Goal: Navigation & Orientation: Understand site structure

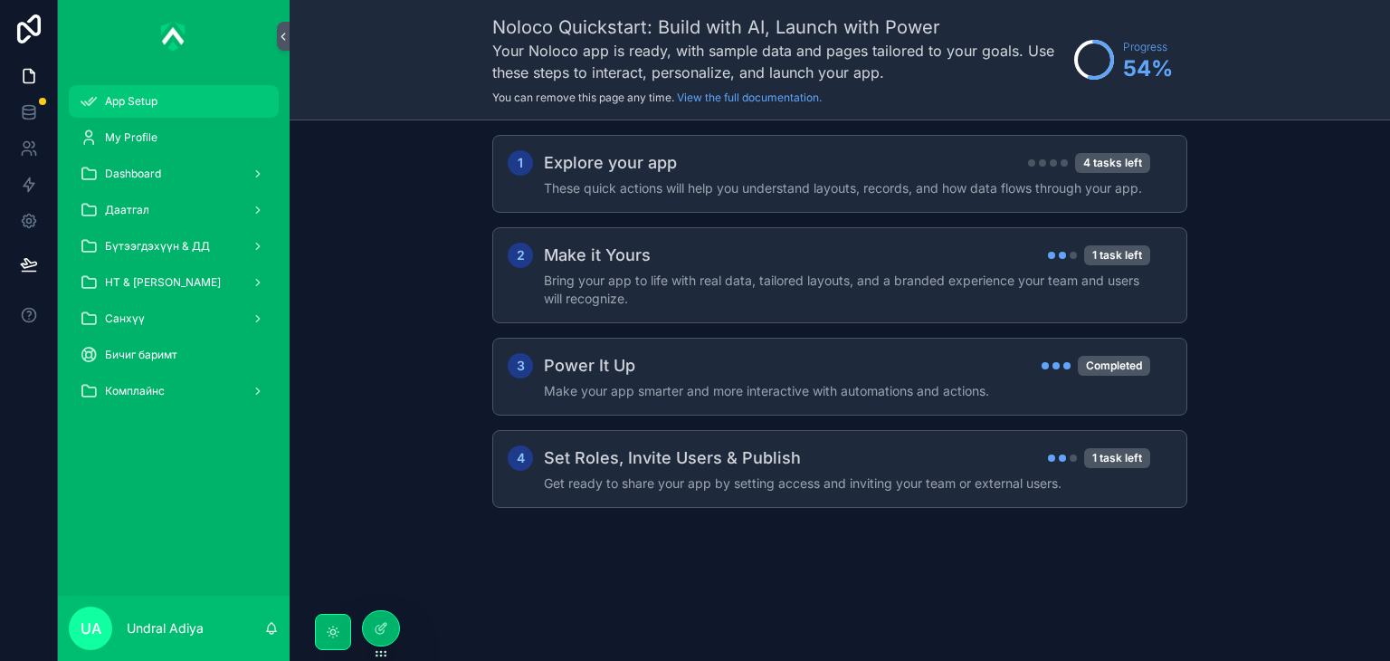
click at [199, 91] on div "App Setup" at bounding box center [174, 101] width 188 height 29
click at [193, 145] on div "My Profile" at bounding box center [174, 137] width 188 height 29
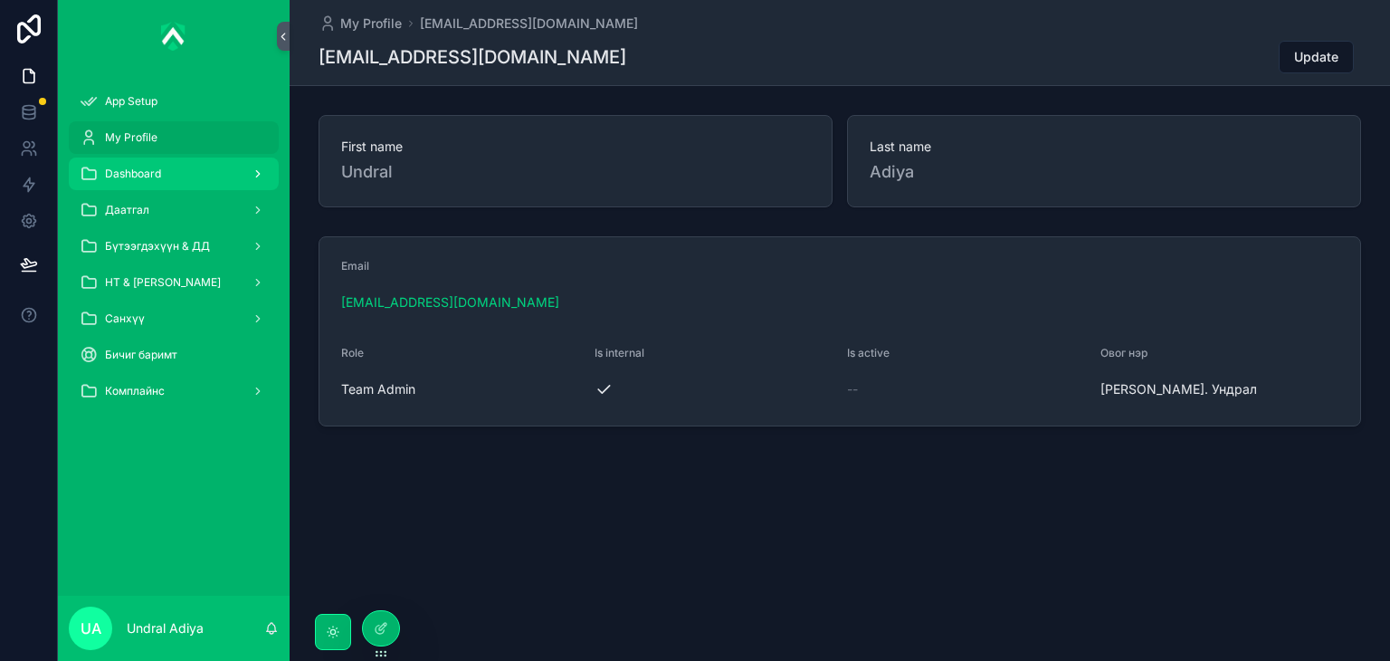
click at [177, 161] on div "Dashboard" at bounding box center [174, 173] width 188 height 29
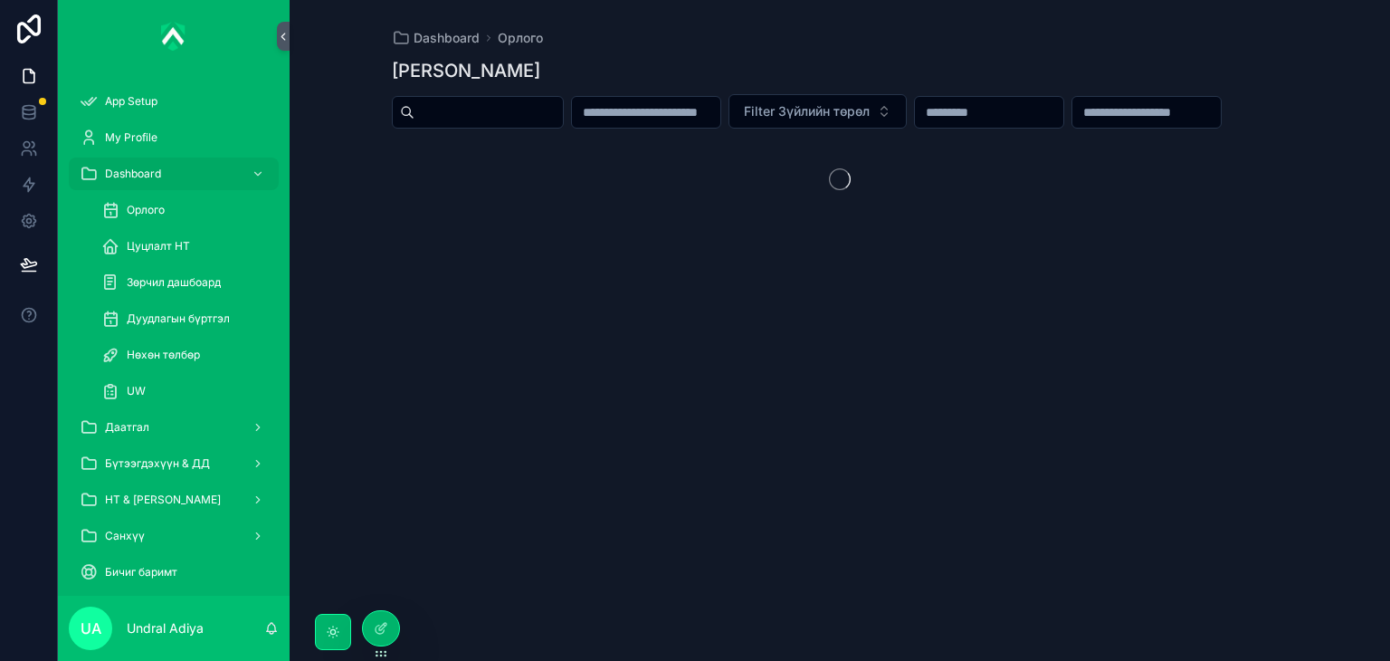
click at [159, 228] on div "Цуцлалт НТ" at bounding box center [185, 246] width 210 height 36
click at [184, 194] on link "Орлого" at bounding box center [185, 210] width 188 height 33
click at [200, 129] on div "My Profile" at bounding box center [174, 137] width 188 height 29
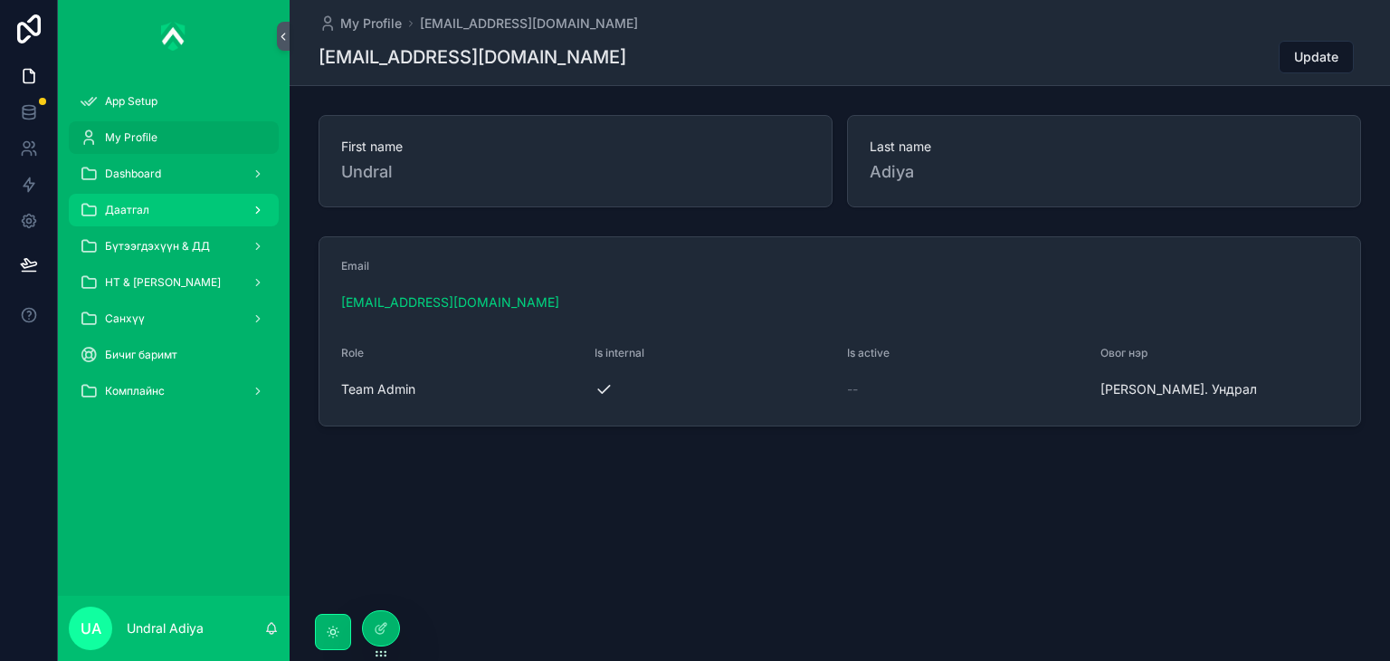
click at [162, 207] on div "Даатгал" at bounding box center [174, 210] width 188 height 29
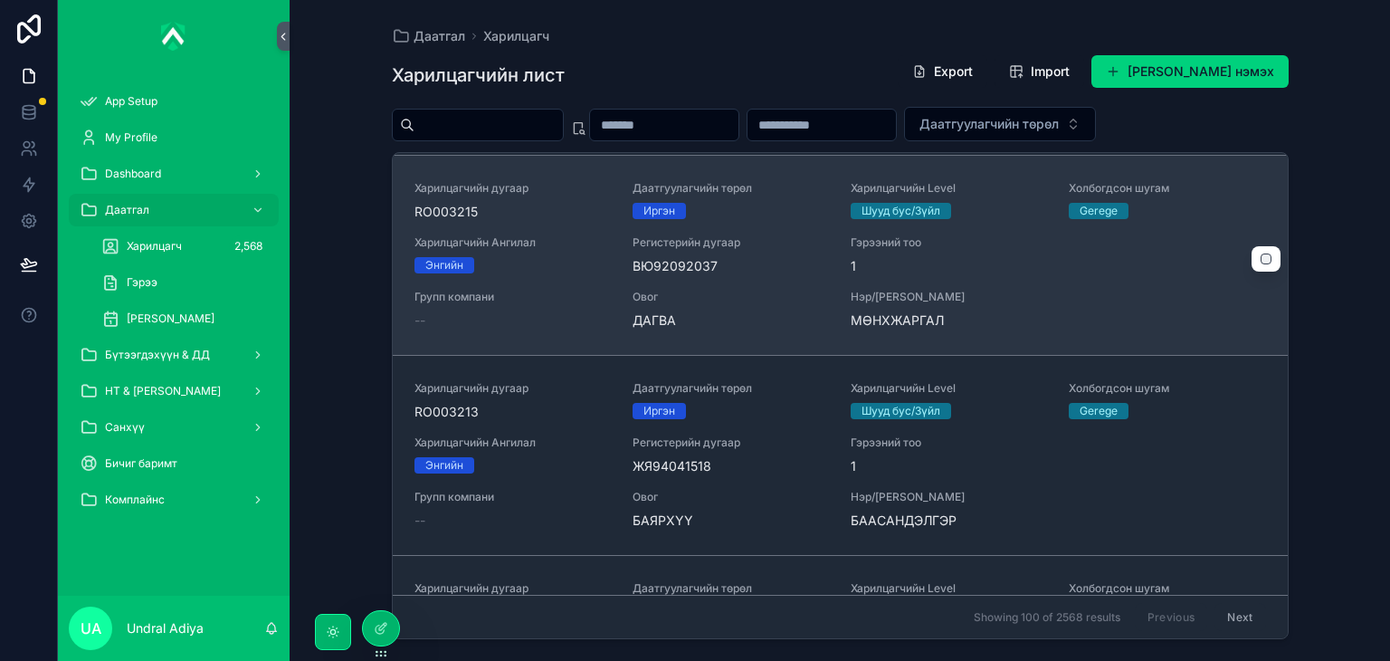
scroll to position [1398, 0]
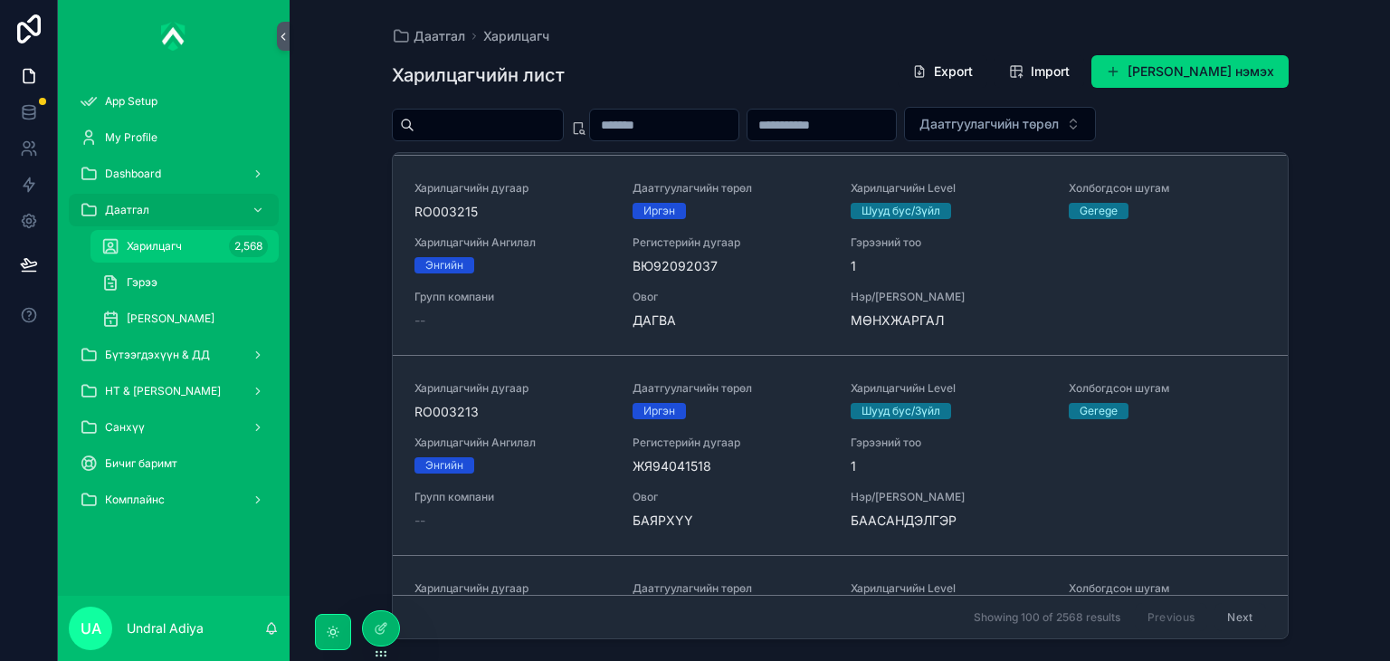
click at [167, 251] on span "Харилцагч" at bounding box center [154, 246] width 55 height 14
click at [148, 342] on div "Бүтээгдэхүүн & ДД" at bounding box center [174, 354] width 188 height 29
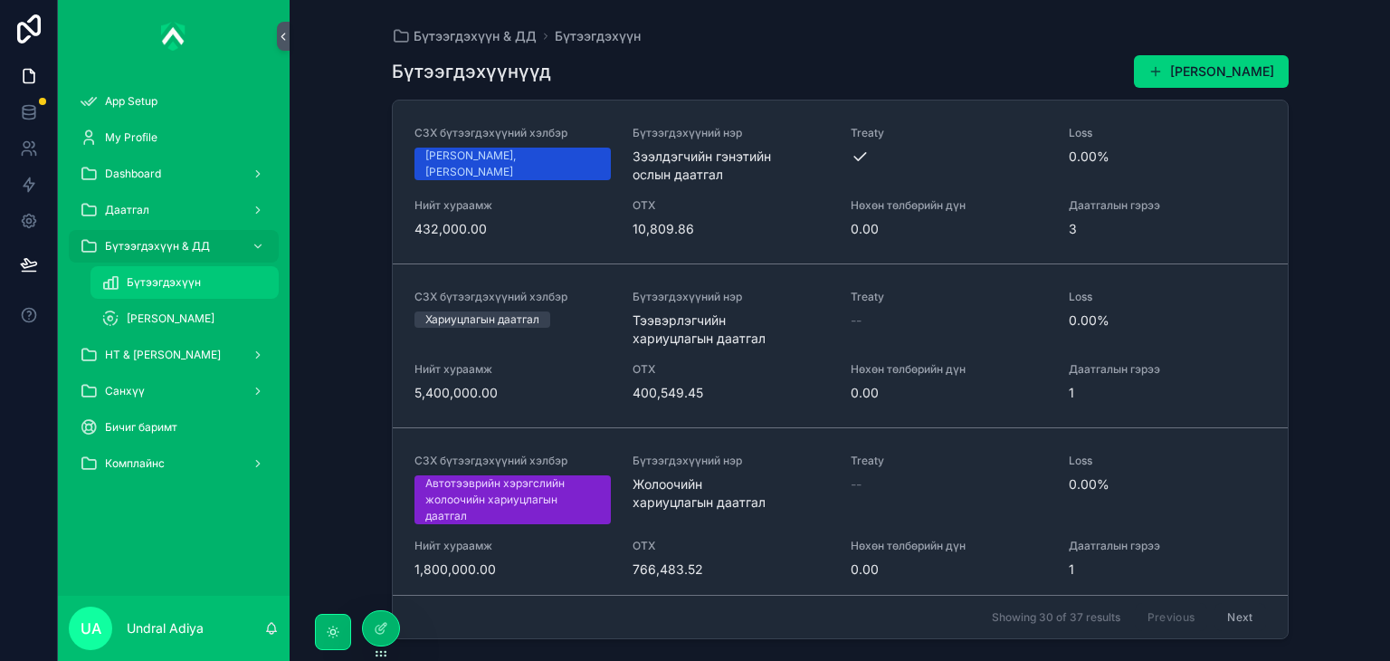
click at [174, 275] on span "Бүтээгдэхүүн" at bounding box center [164, 282] width 74 height 14
click at [159, 328] on div "[PERSON_NAME]" at bounding box center [184, 318] width 167 height 29
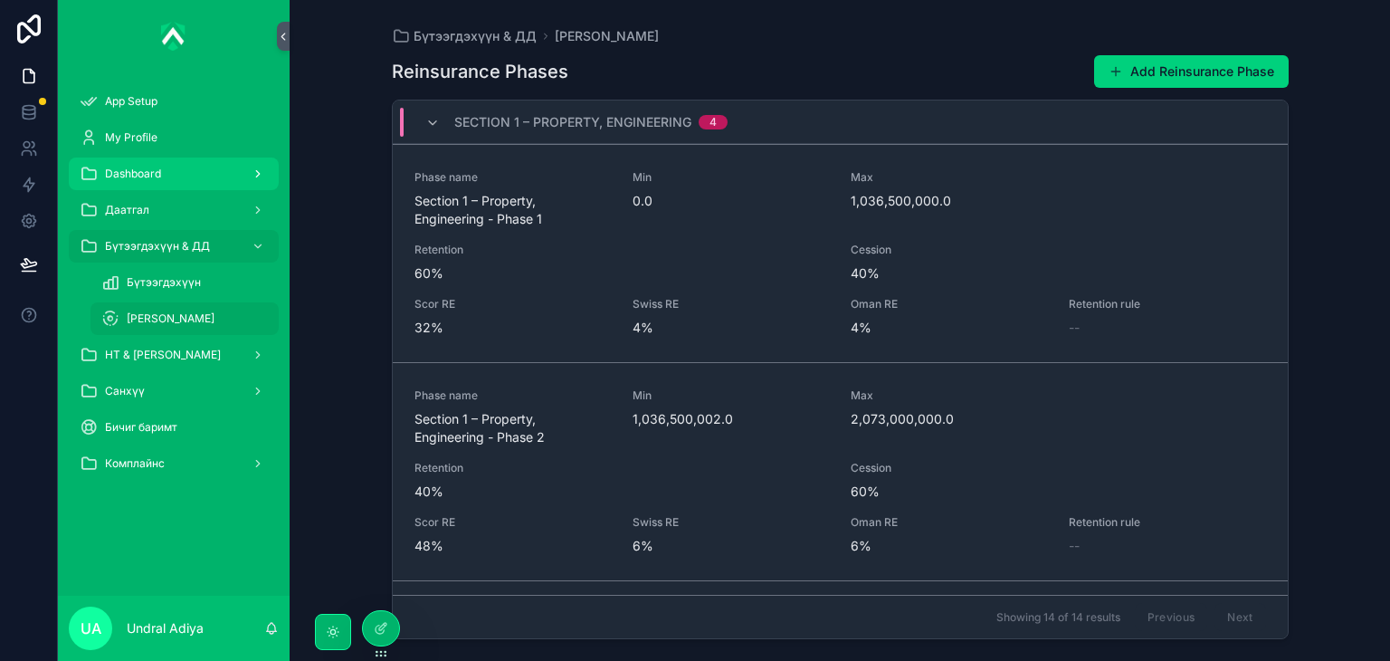
click at [168, 171] on div "Dashboard" at bounding box center [174, 173] width 188 height 29
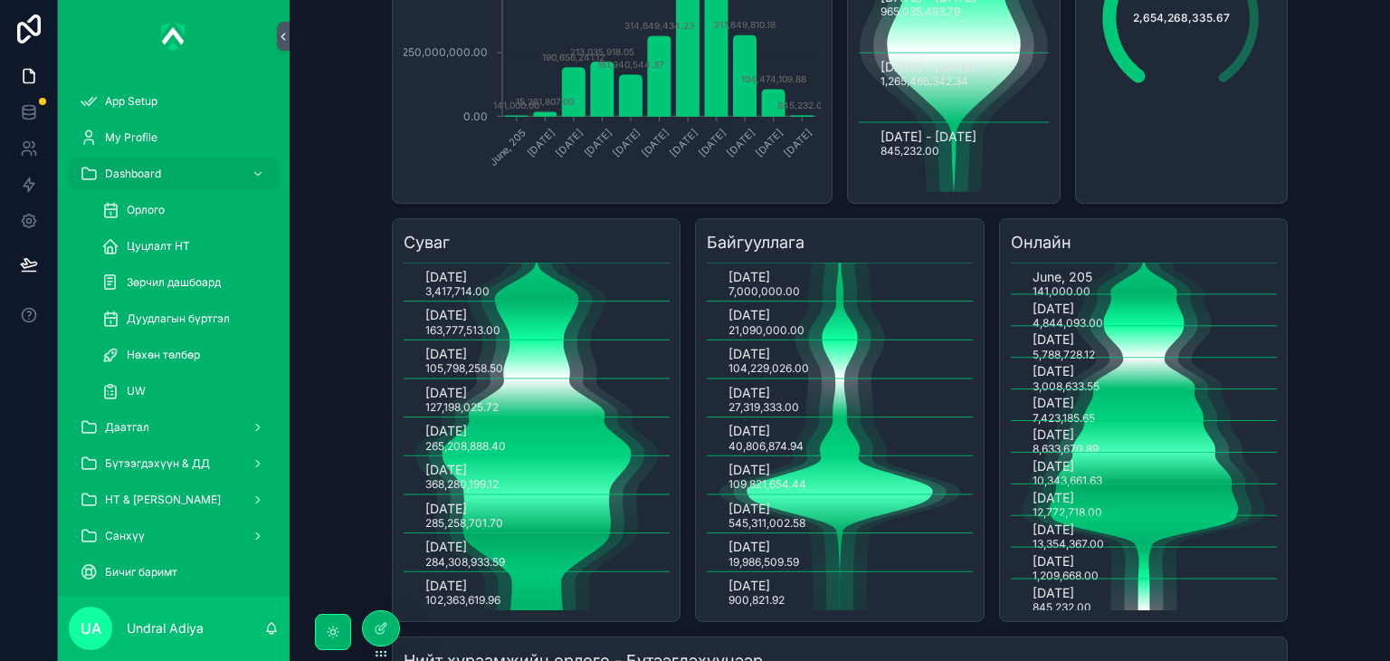
scroll to position [339, 0]
click at [717, 117] on icon "chart" at bounding box center [716, 10] width 23 height 214
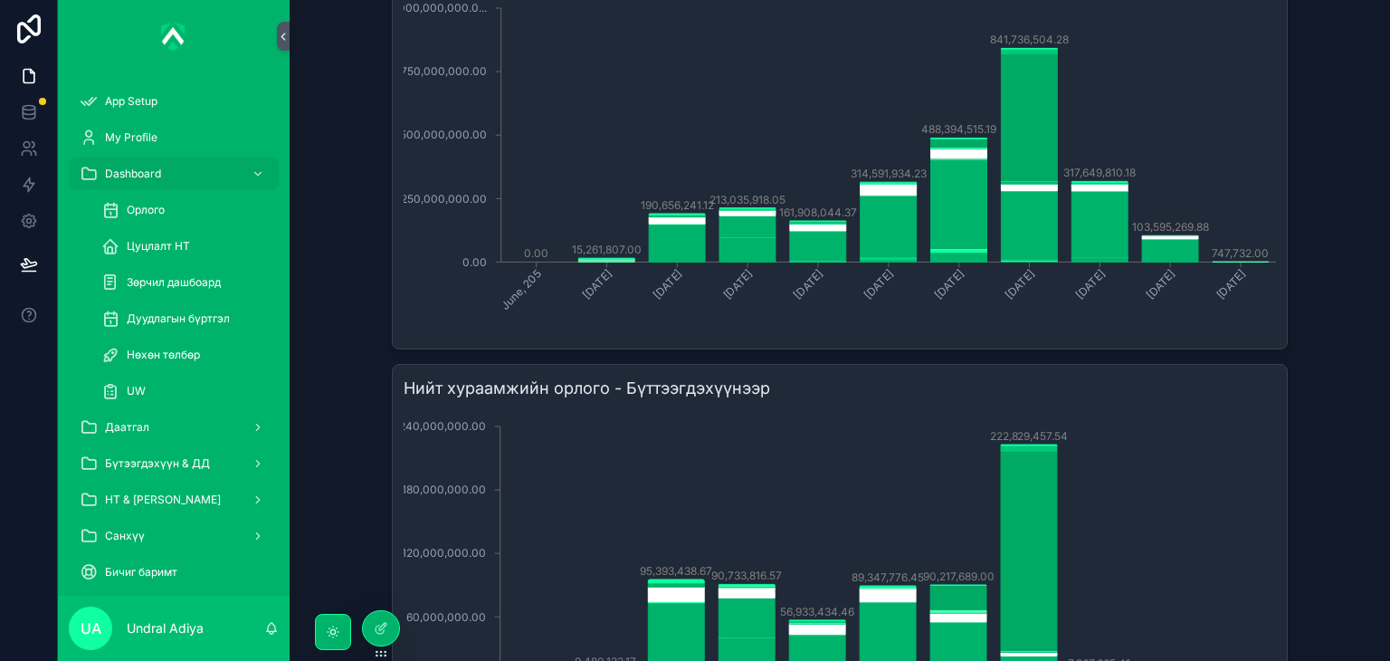
scroll to position [1025, 0]
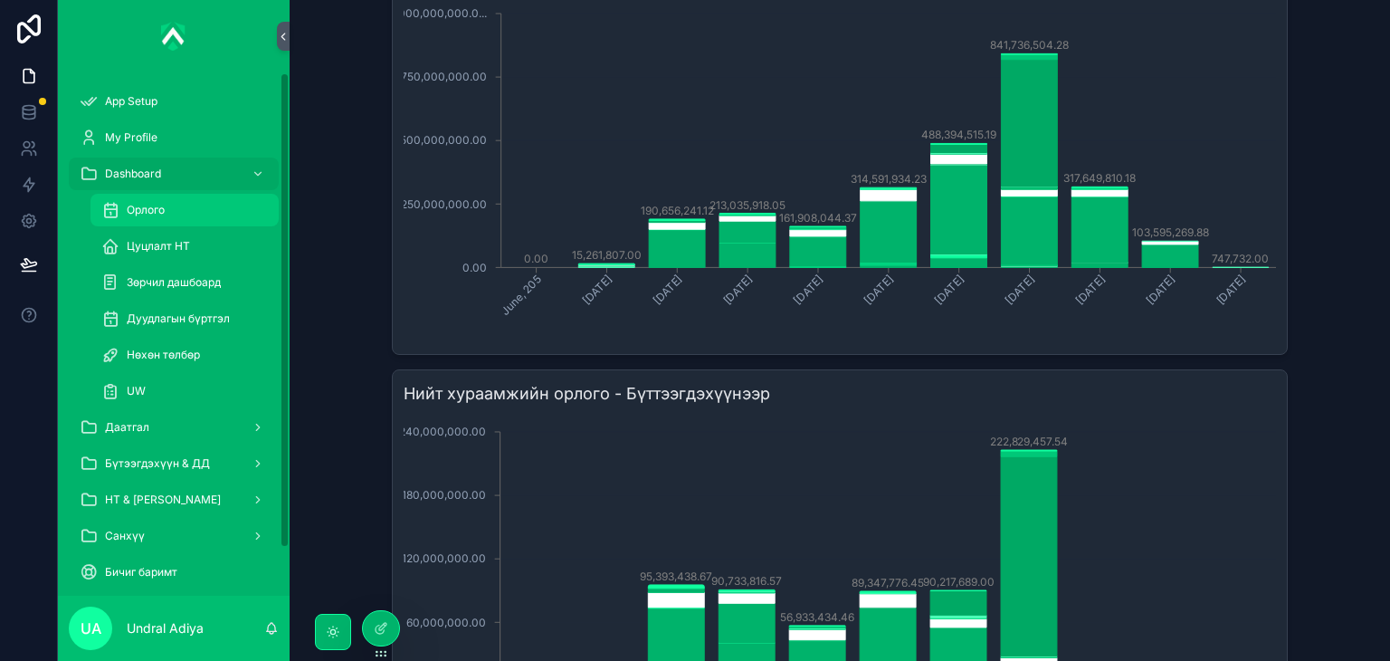
click at [149, 213] on span "Орлого" at bounding box center [146, 210] width 38 height 14
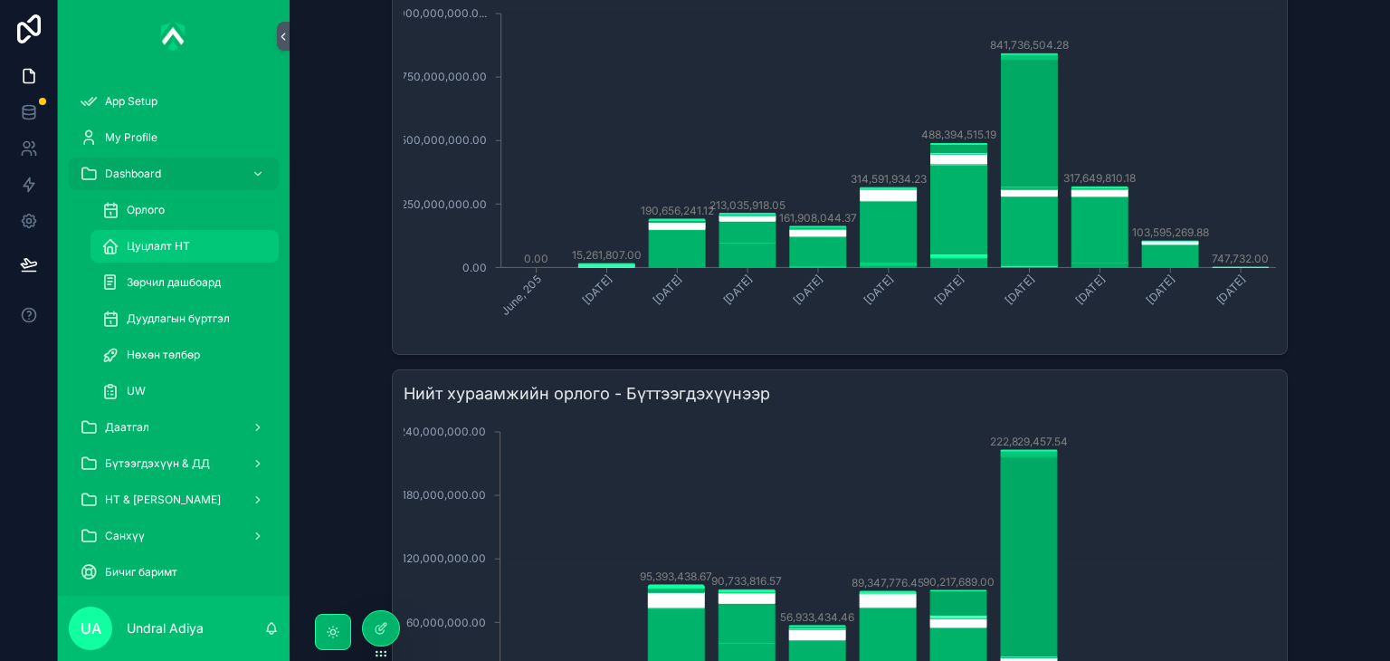
click at [150, 240] on span "Цуцлалт НТ" at bounding box center [158, 246] width 63 height 14
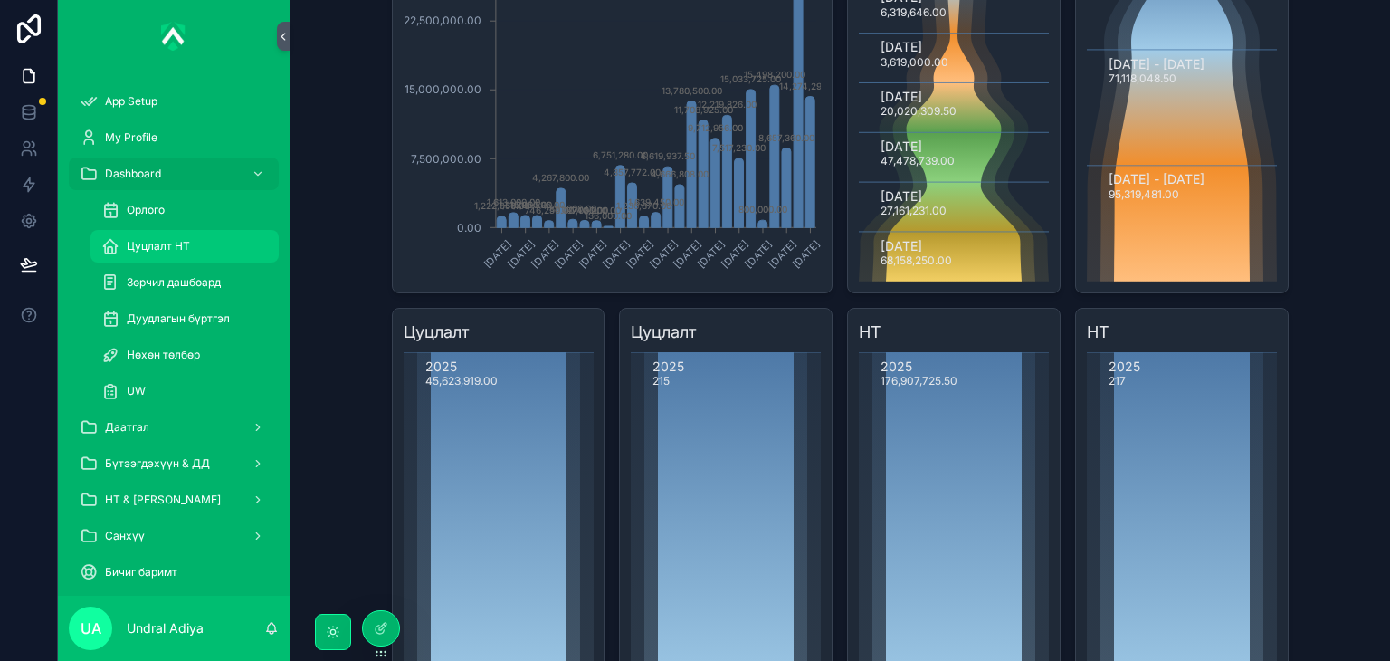
scroll to position [805, 0]
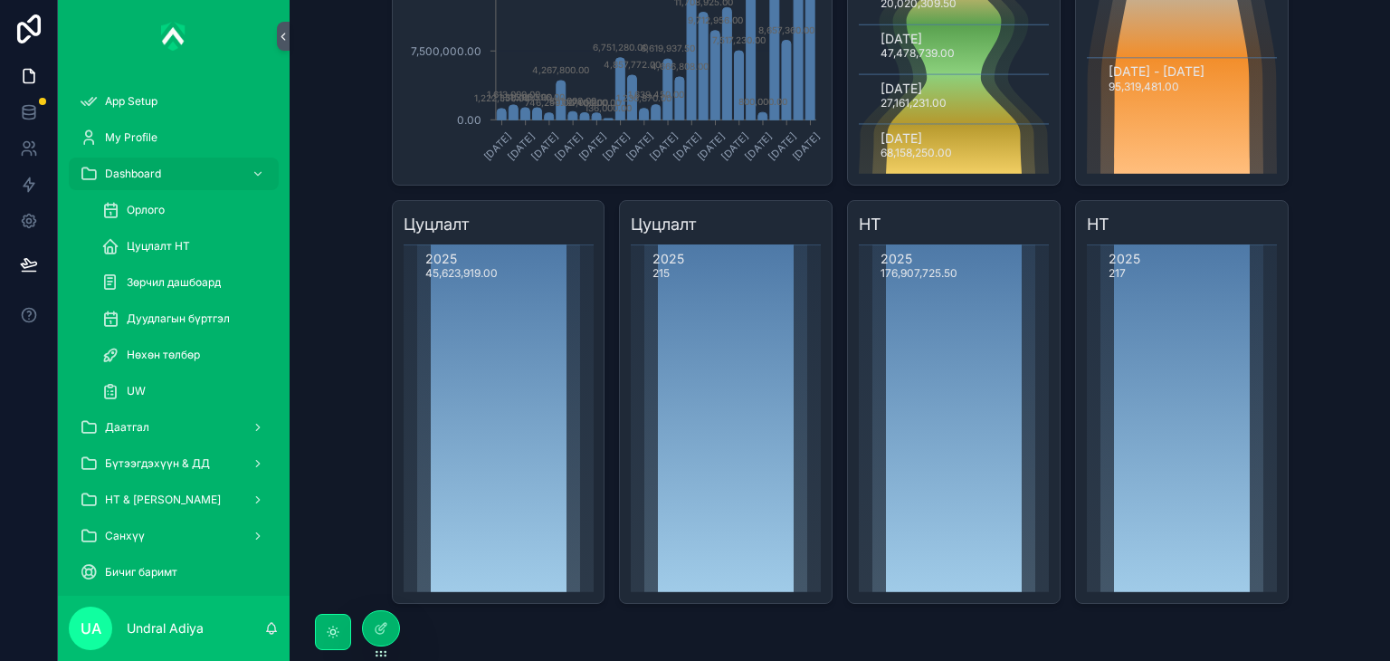
click at [728, 289] on icon "scrollable content" at bounding box center [726, 418] width 190 height 348
click at [901, 301] on icon "scrollable content" at bounding box center [954, 418] width 190 height 348
click at [1161, 340] on icon "scrollable content" at bounding box center [1182, 418] width 190 height 348
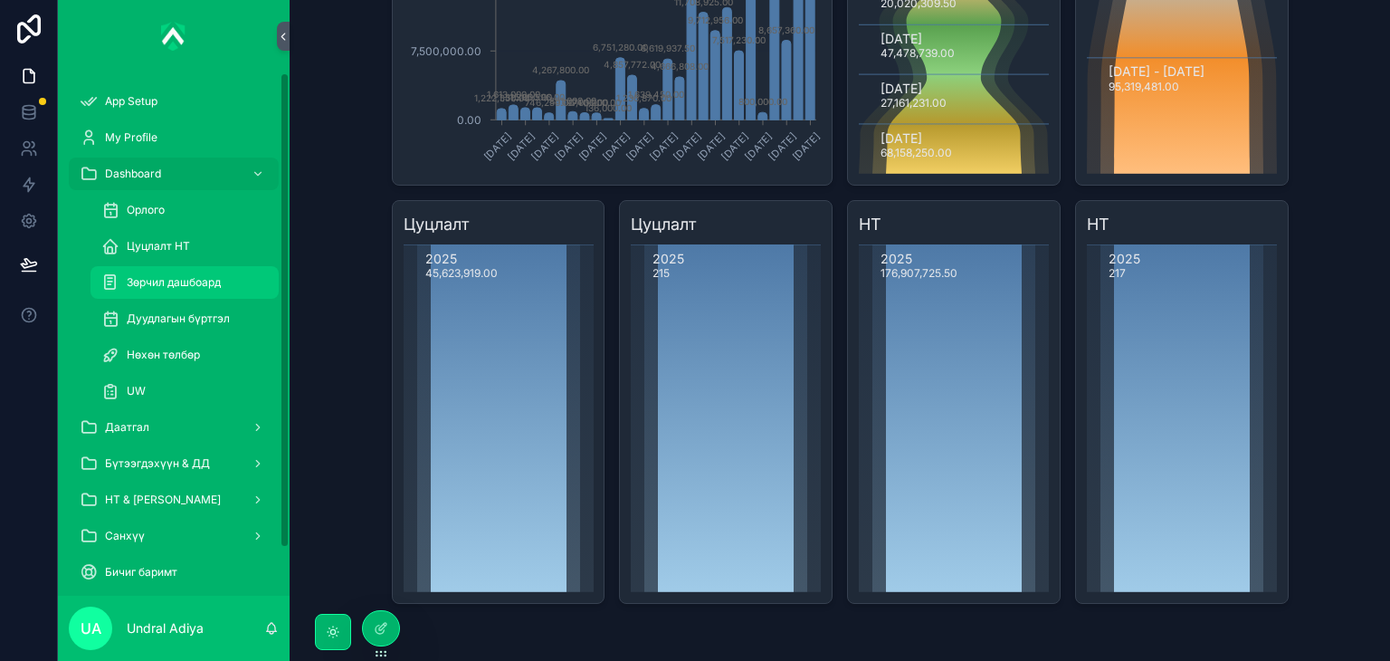
click at [192, 271] on div "Зөрчил дашбоард" at bounding box center [184, 282] width 167 height 29
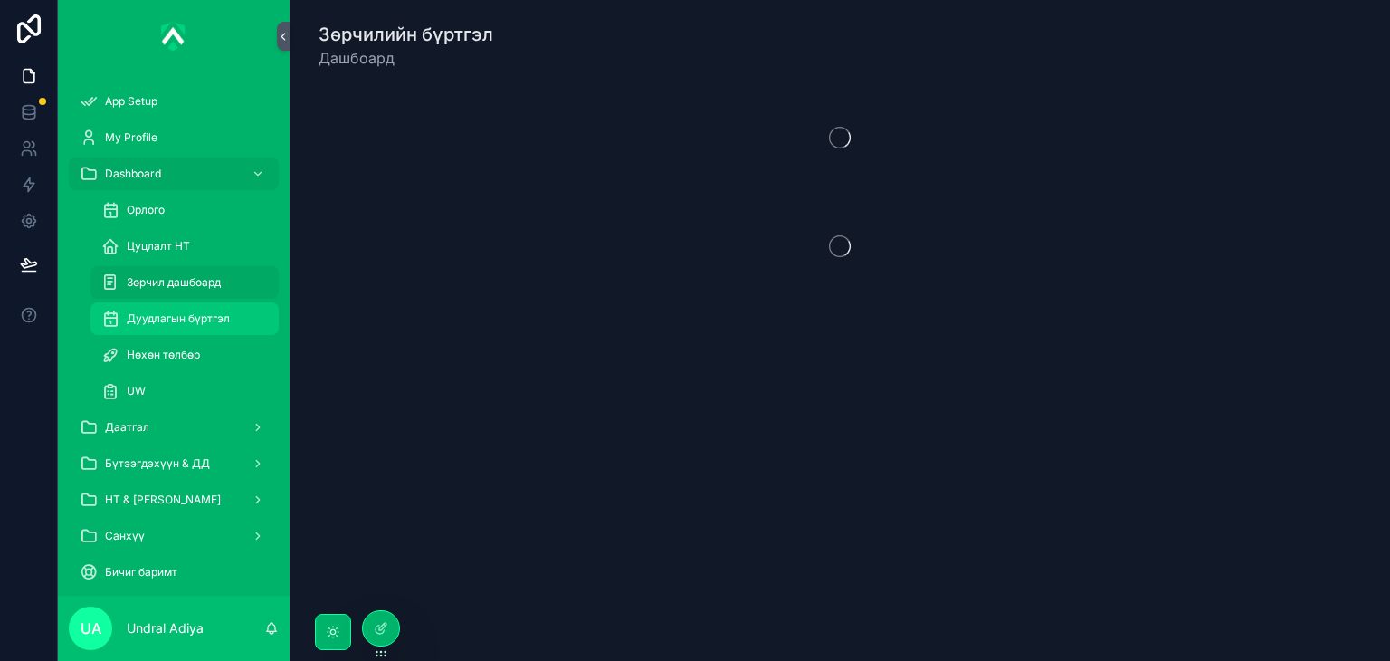
click at [194, 325] on span "Дуудлагын бүртгэл" at bounding box center [178, 318] width 103 height 14
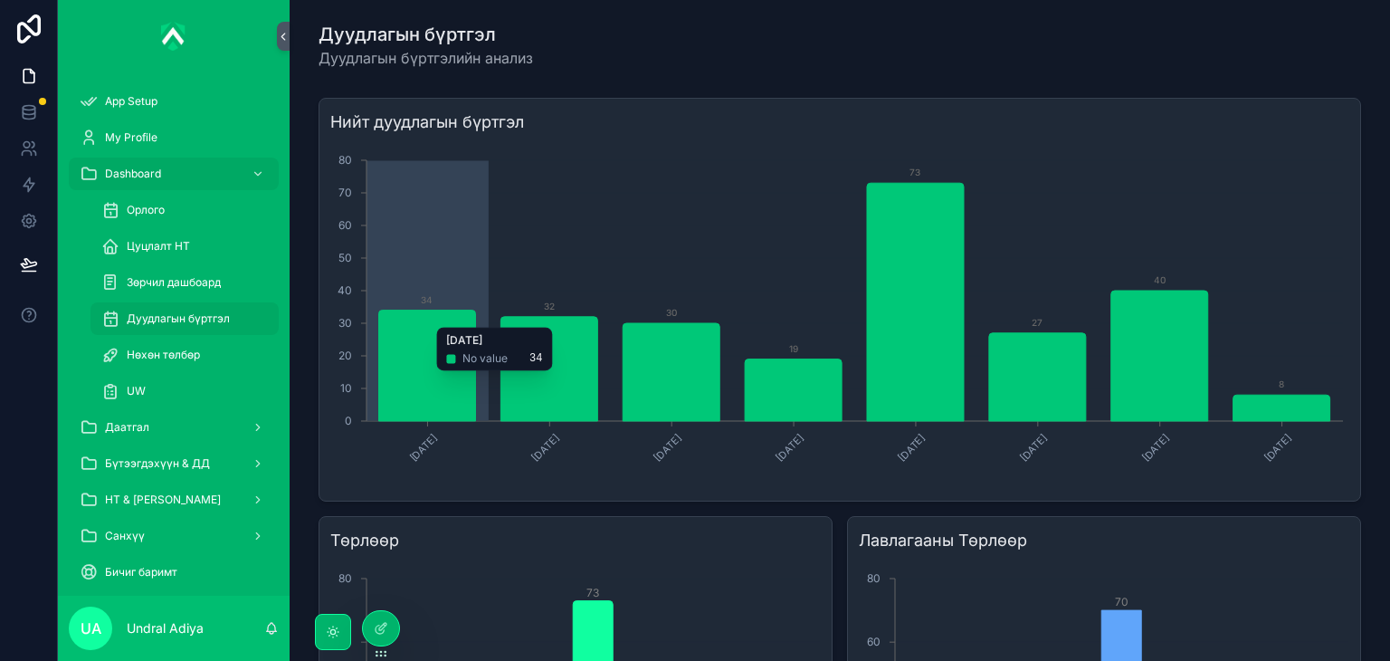
click at [403, 379] on icon "chart" at bounding box center [426, 365] width 97 height 110
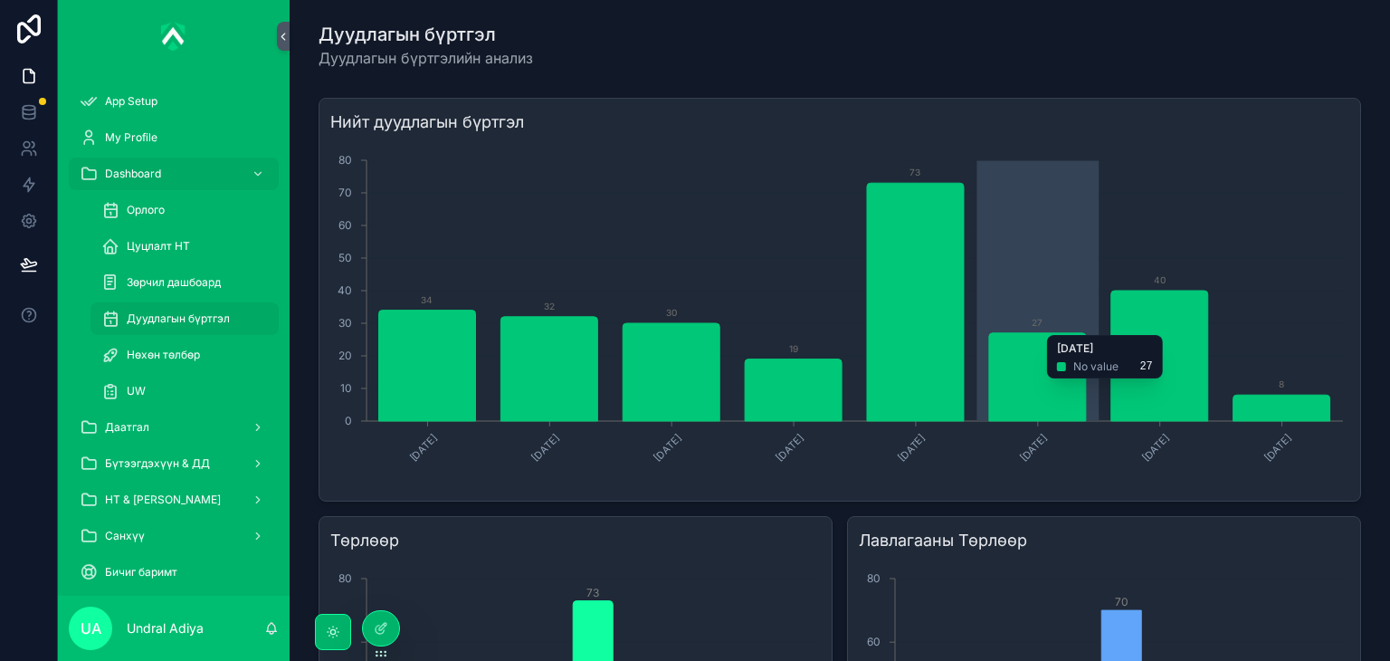
click at [981, 326] on icon "[DATE] [DATE] [DATE] [DATE] [DATE] [DATE] [DATE] [DATE] 0 10 20 30 40 50 60 70 …" at bounding box center [838, 316] width 1017 height 348
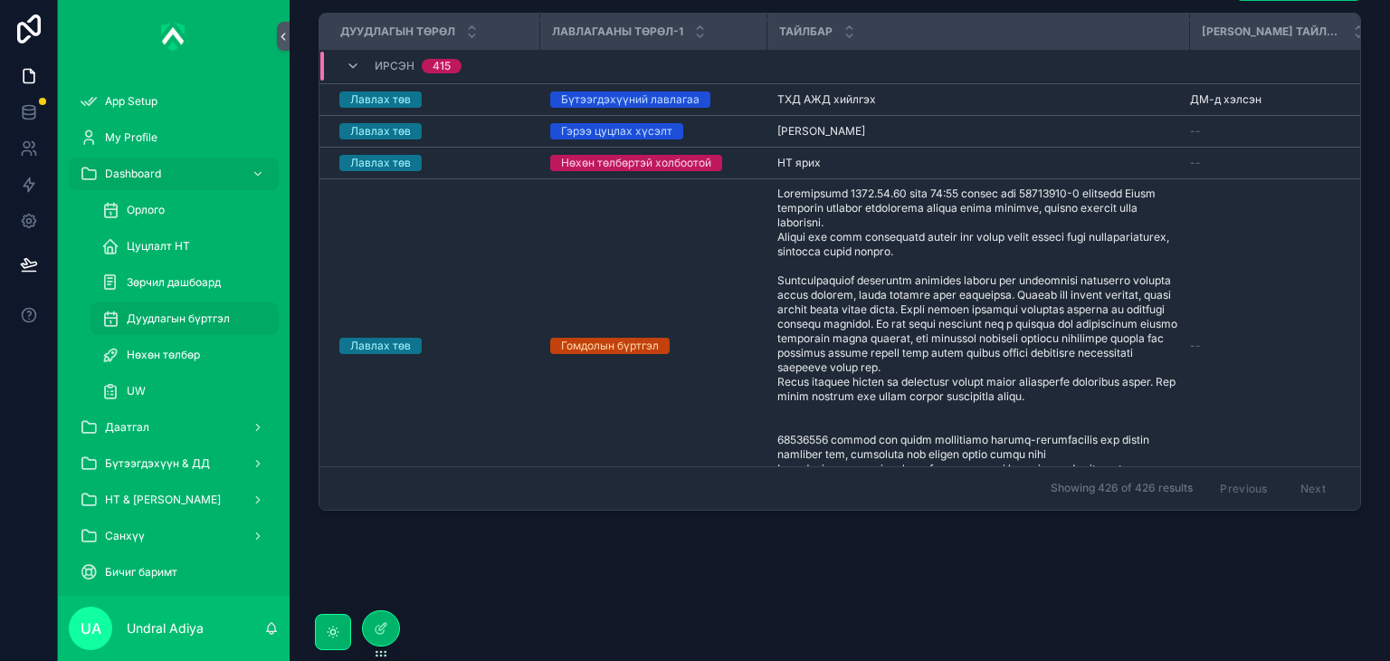
scroll to position [0, 2]
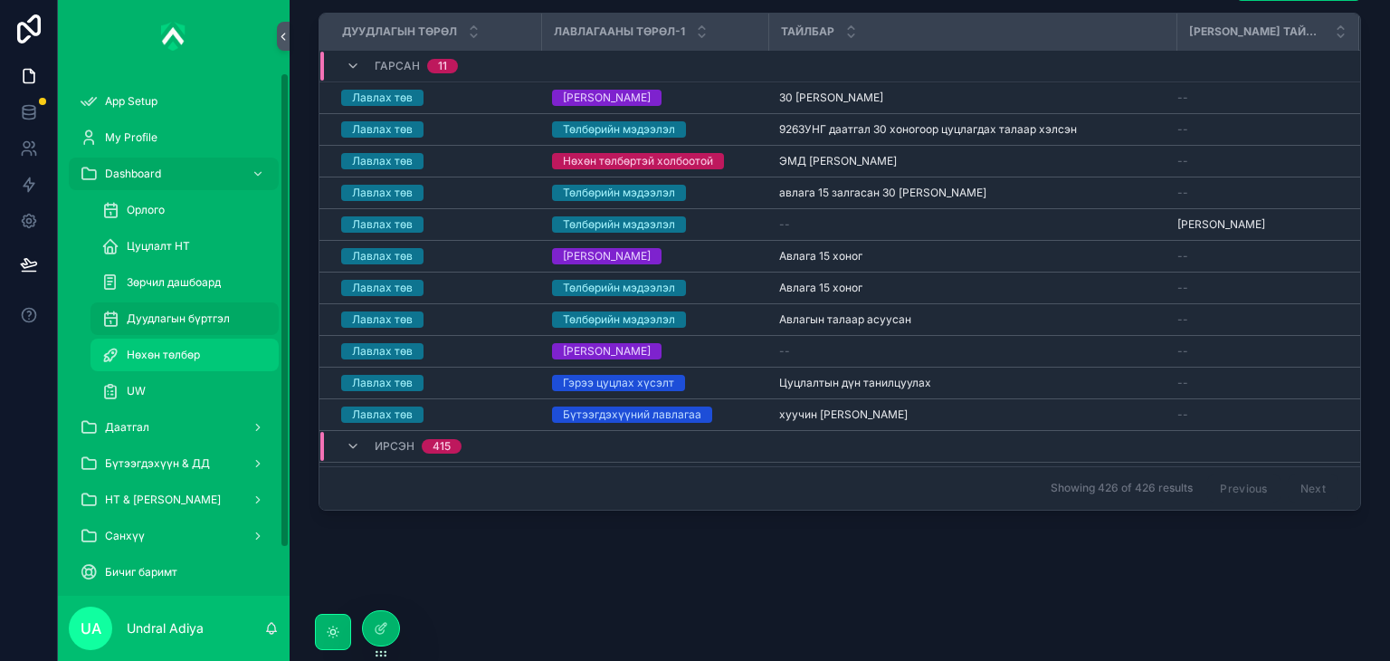
click at [174, 344] on div "Нөхөн төлбөр" at bounding box center [184, 354] width 167 height 29
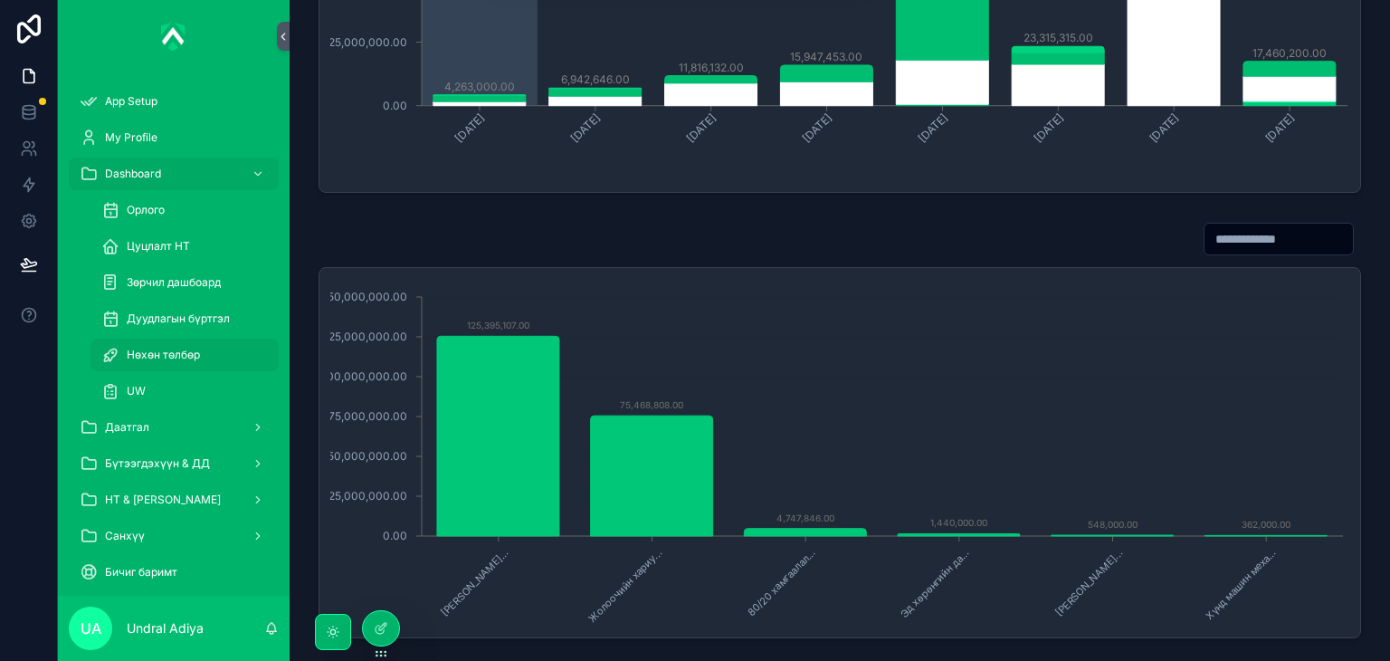
scroll to position [688, 0]
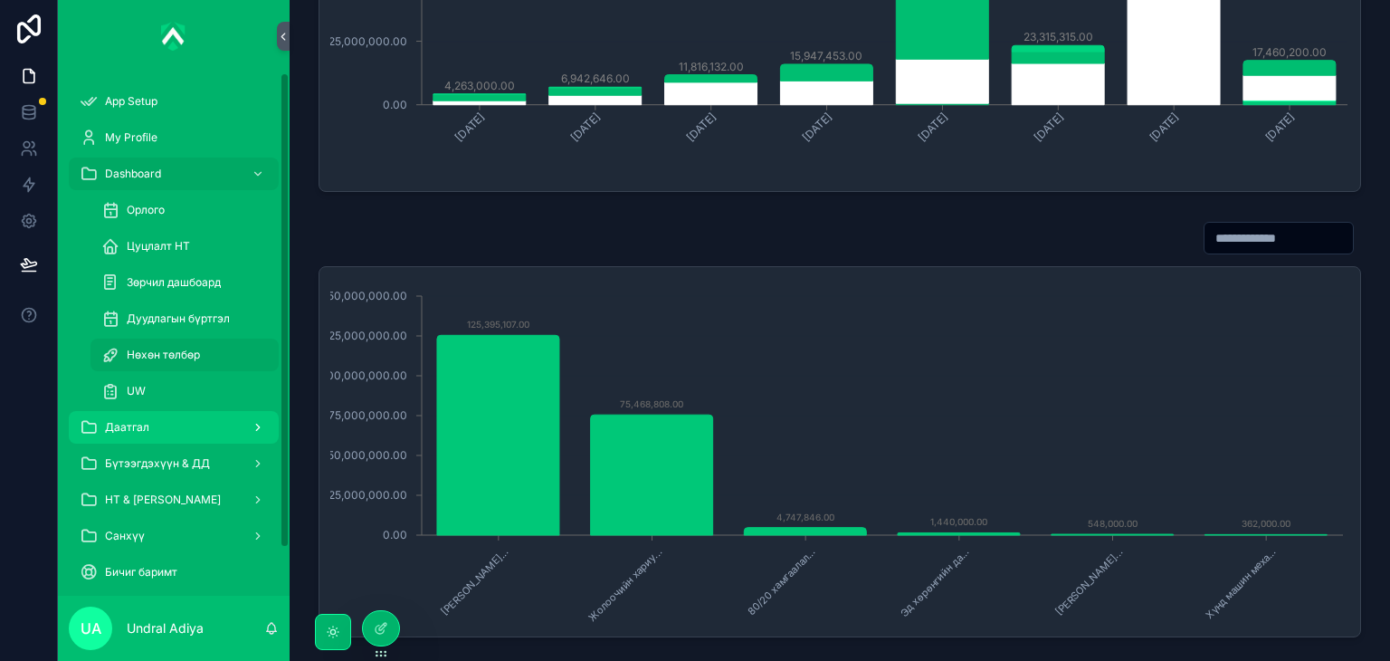
click at [170, 431] on div "Даатгал" at bounding box center [174, 427] width 188 height 29
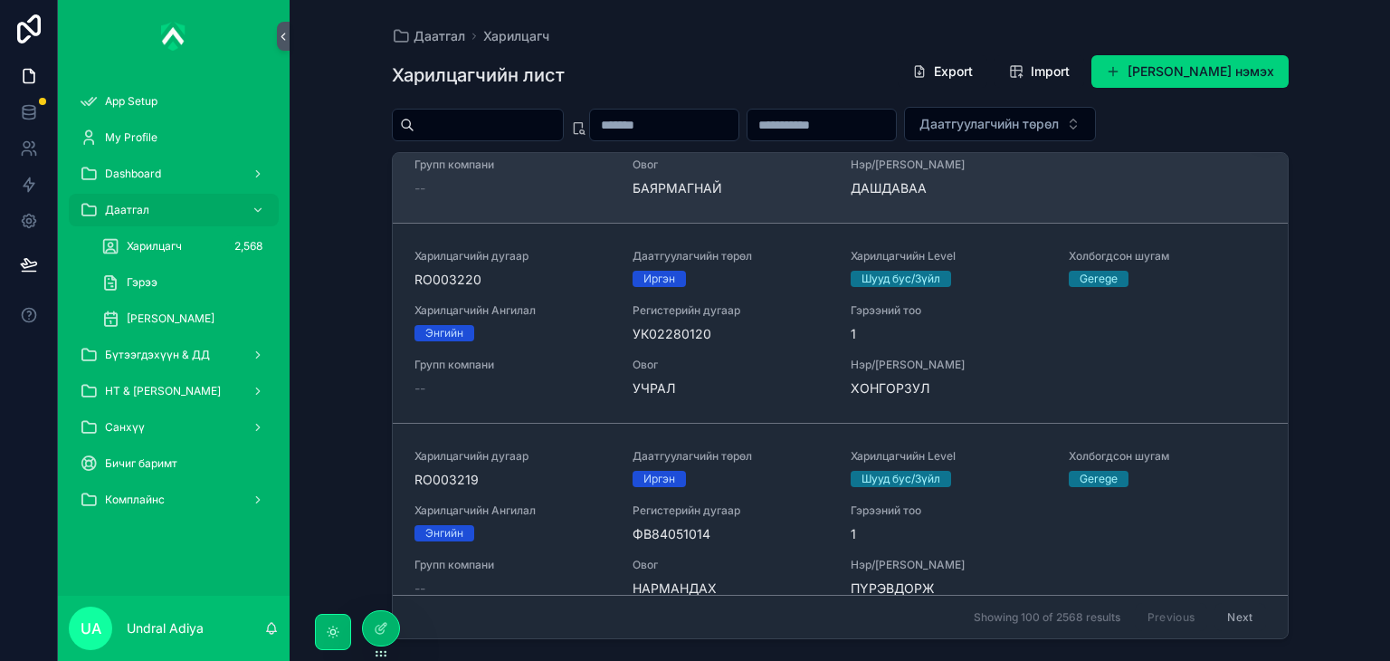
scroll to position [333, 0]
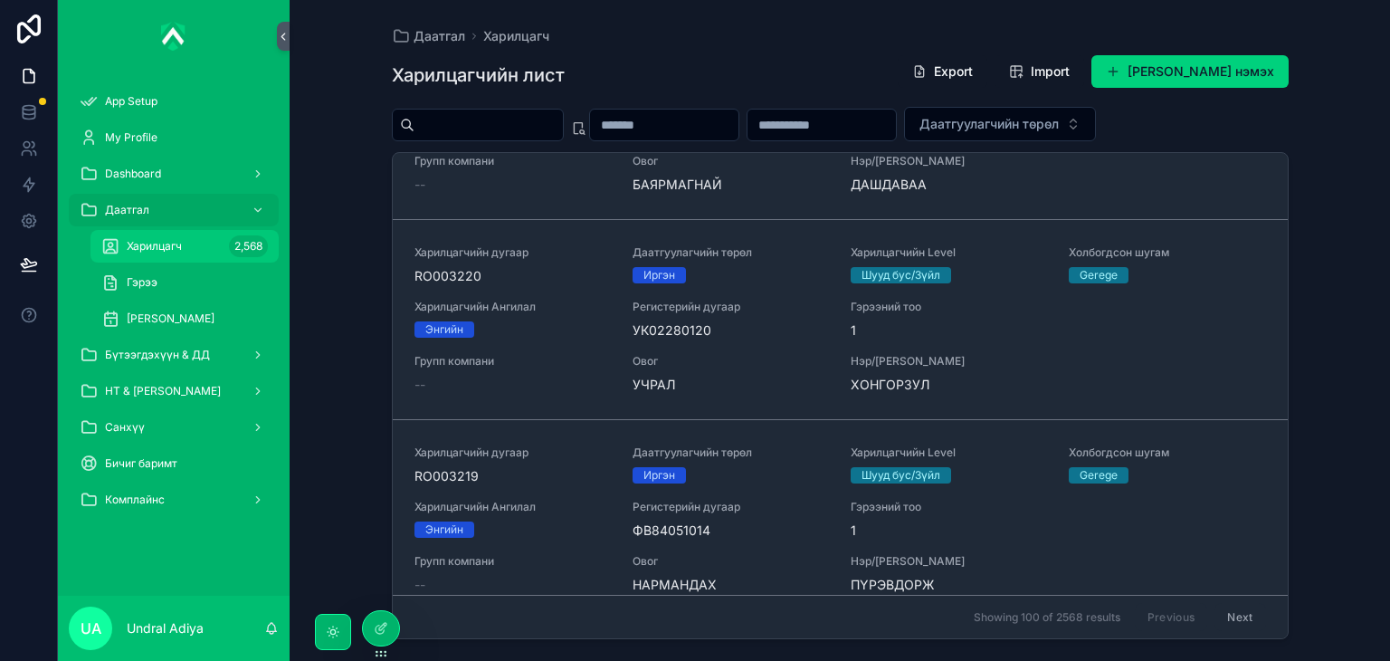
click at [192, 244] on div "Харилцагч 2,568" at bounding box center [184, 246] width 167 height 29
click at [175, 285] on div "Гэрээ" at bounding box center [184, 282] width 167 height 29
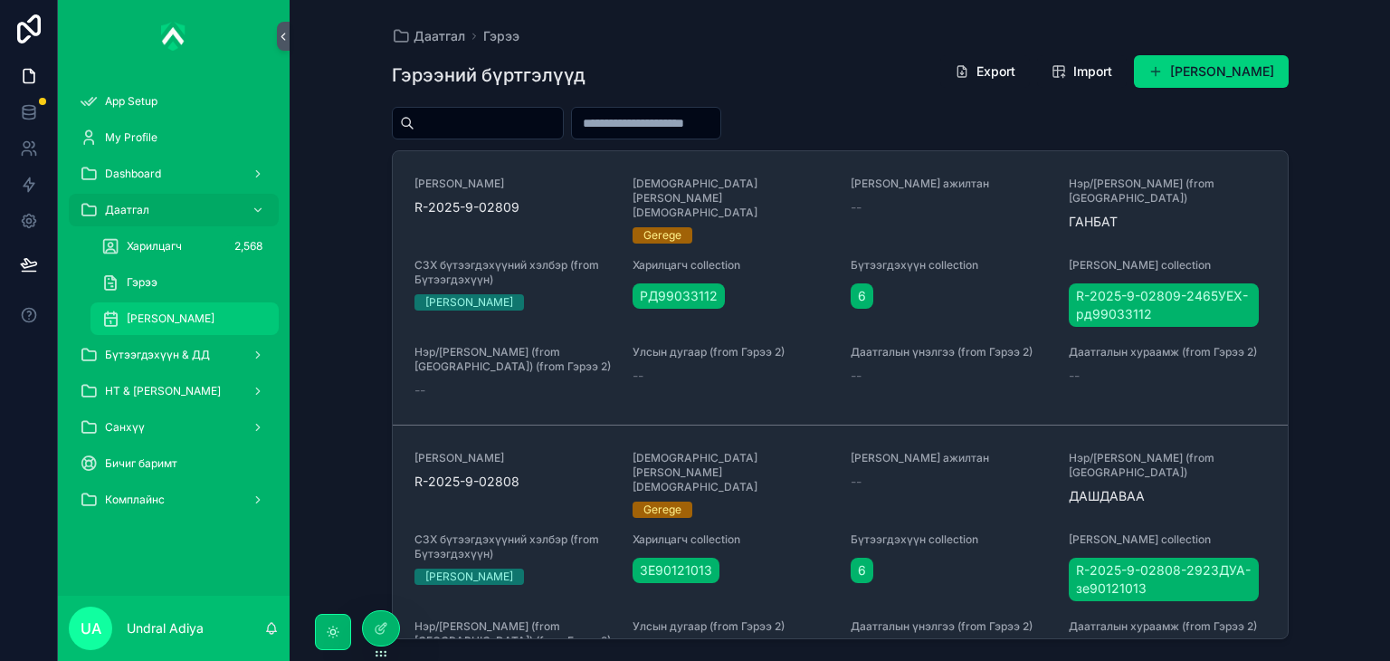
click at [158, 316] on span "[PERSON_NAME]" at bounding box center [171, 318] width 88 height 14
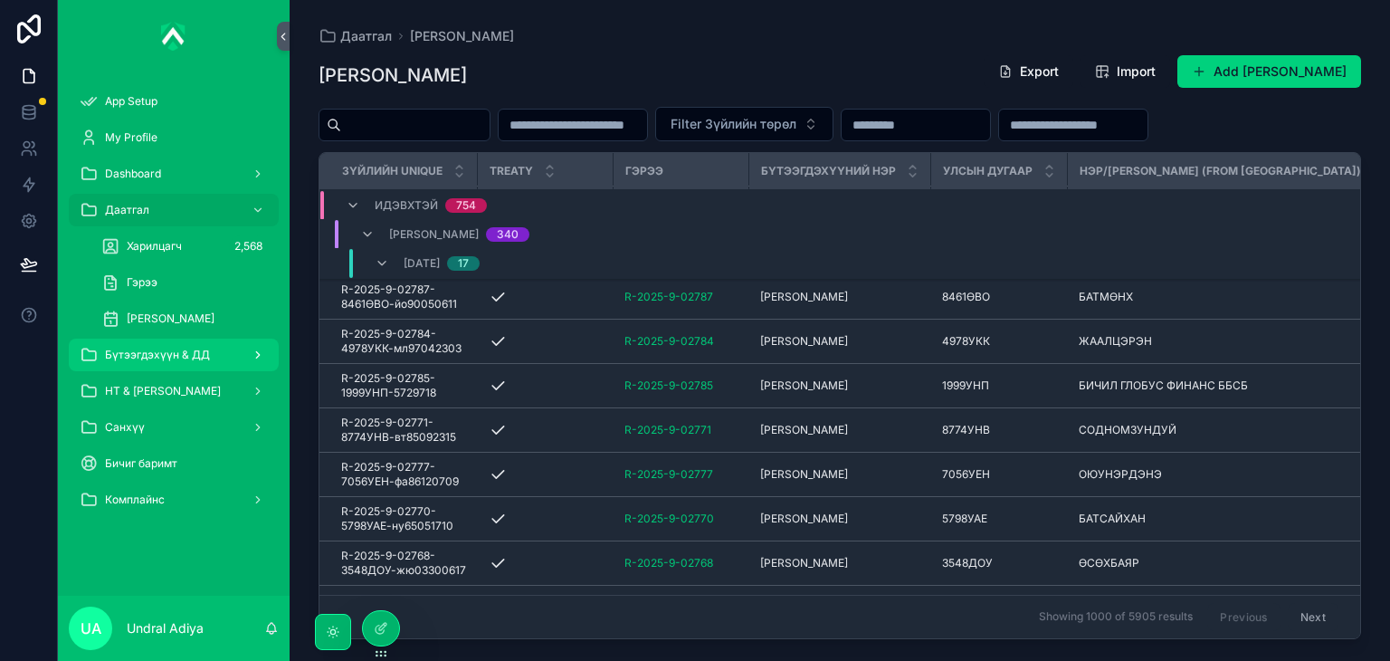
scroll to position [13101, 0]
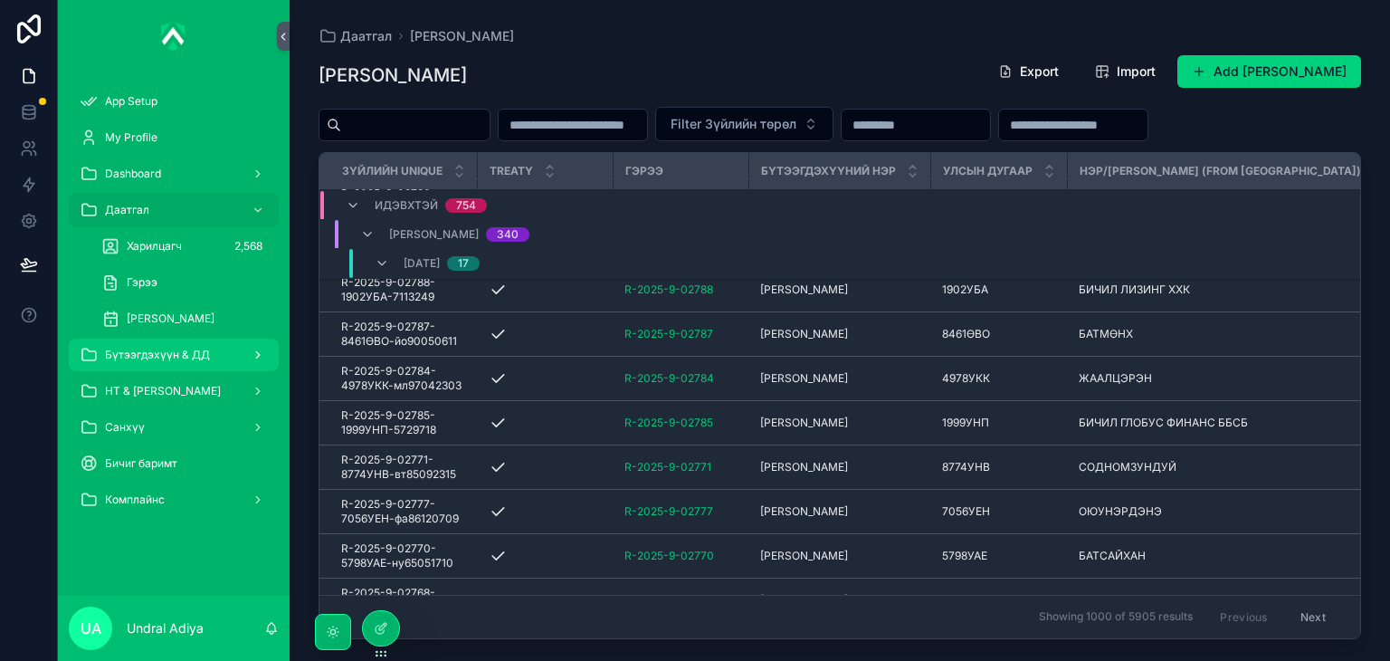
click at [172, 353] on span "Бүтээгдэхүүн & ДД" at bounding box center [157, 355] width 105 height 14
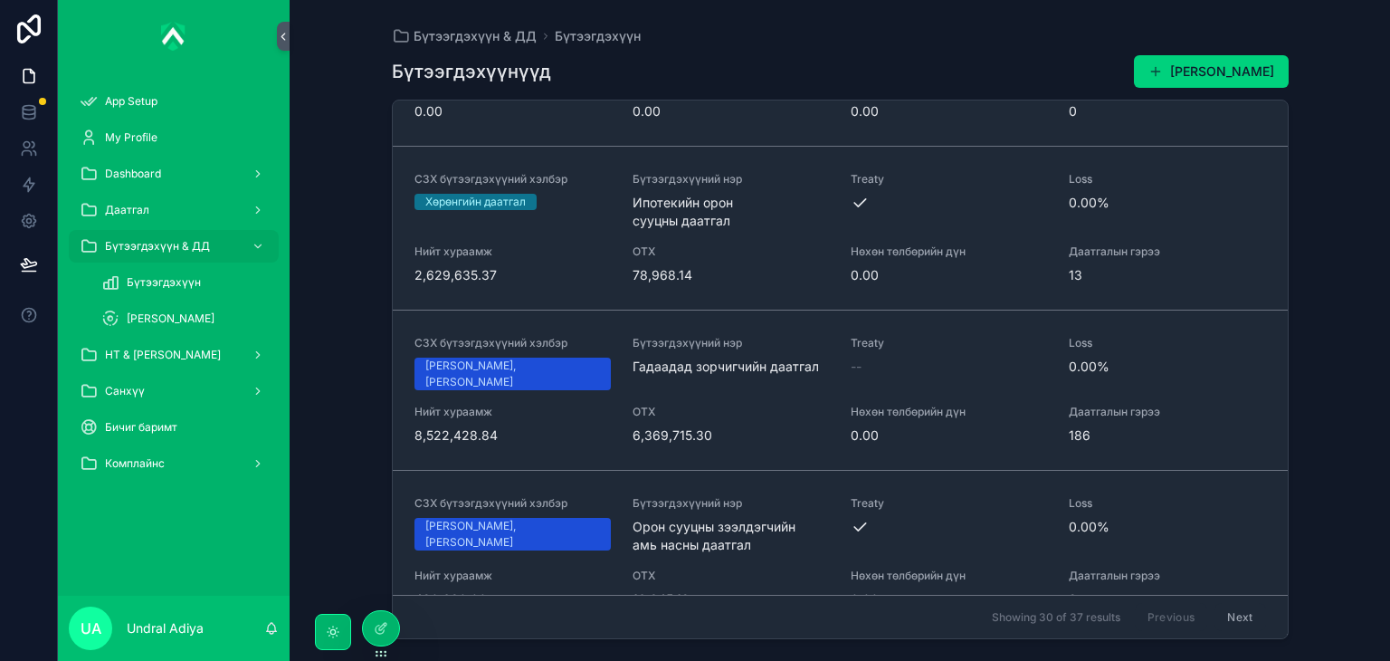
scroll to position [1564, 0]
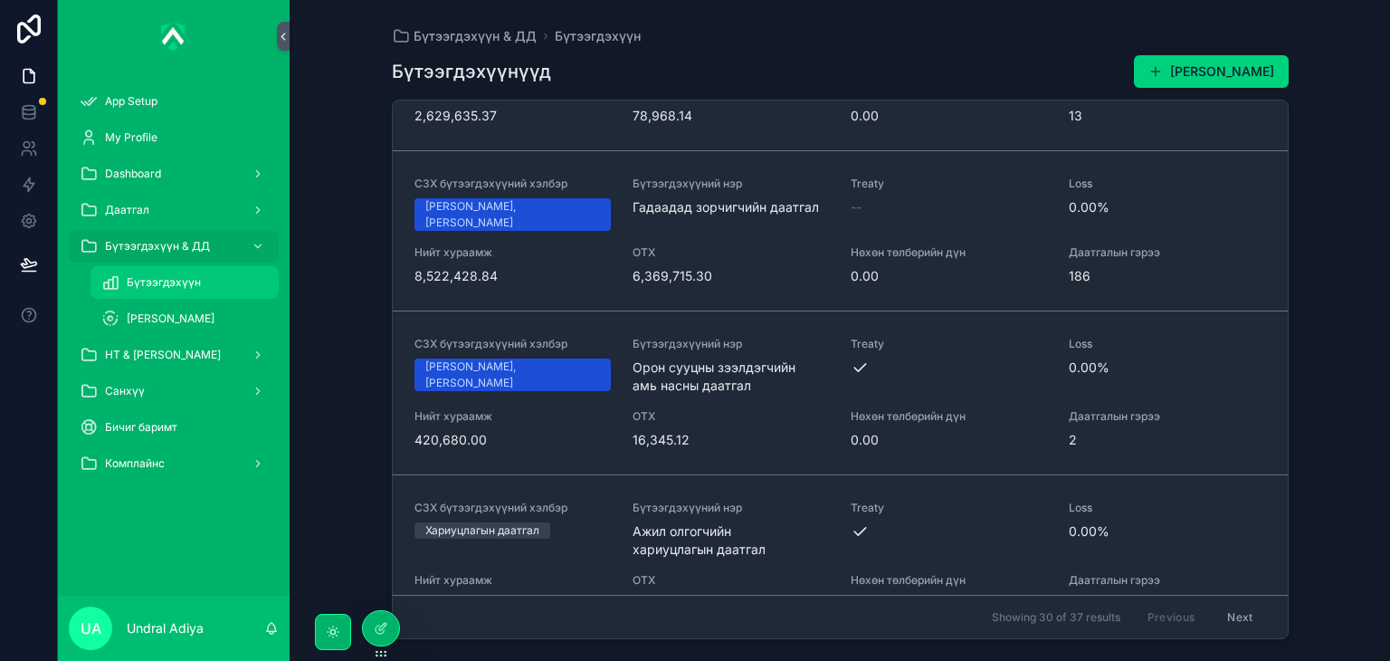
click at [138, 294] on div "Бүтээгдэхүүн" at bounding box center [184, 282] width 167 height 29
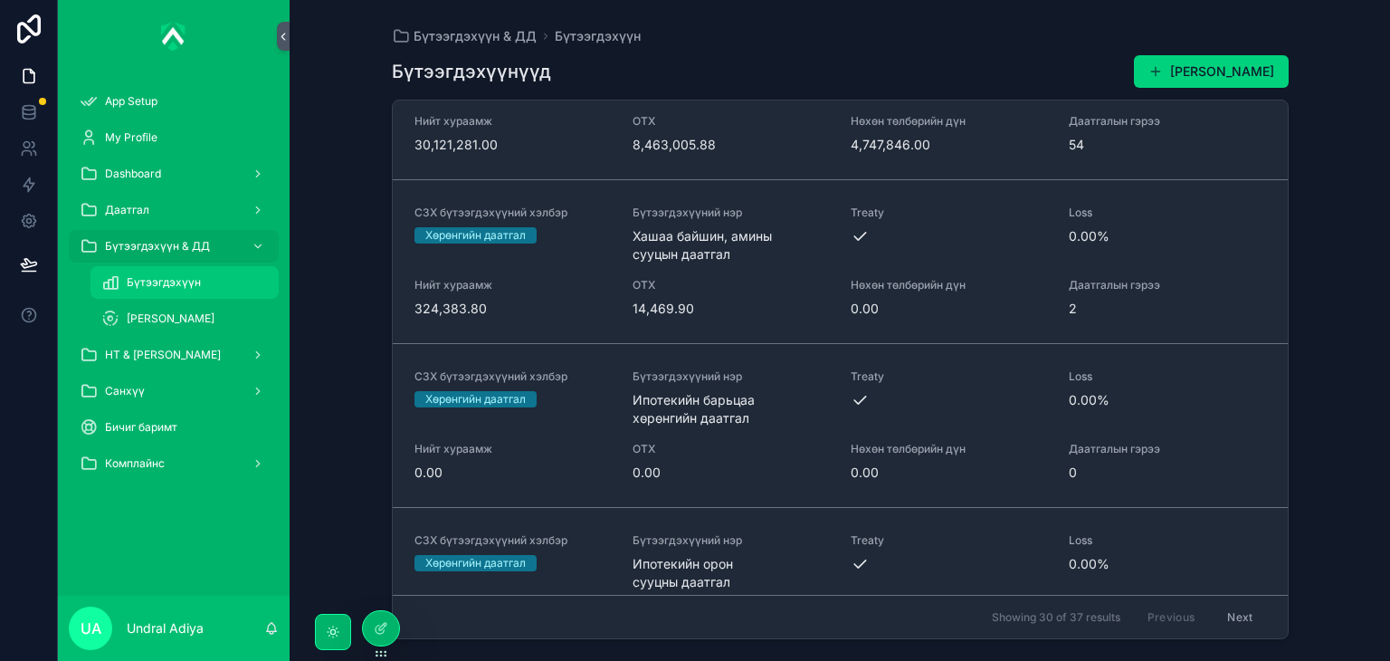
scroll to position [0, 0]
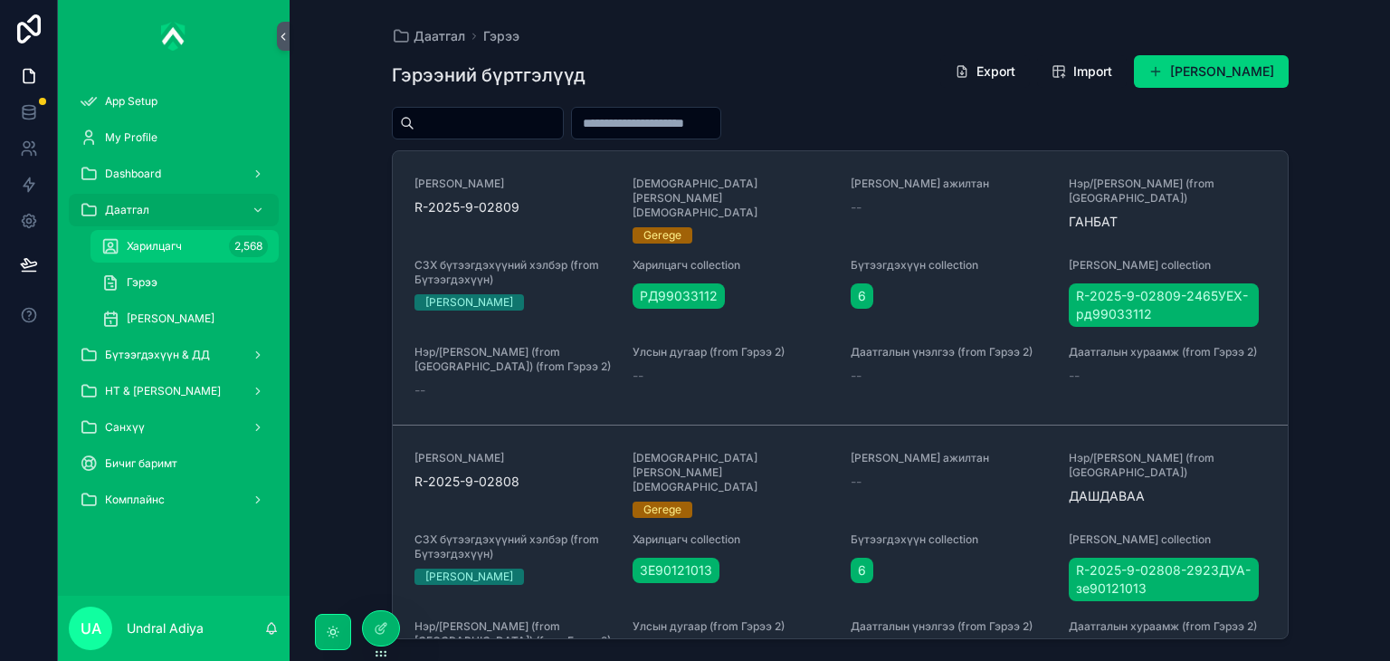
click at [188, 235] on div "Харилцагч 2,568" at bounding box center [184, 246] width 167 height 29
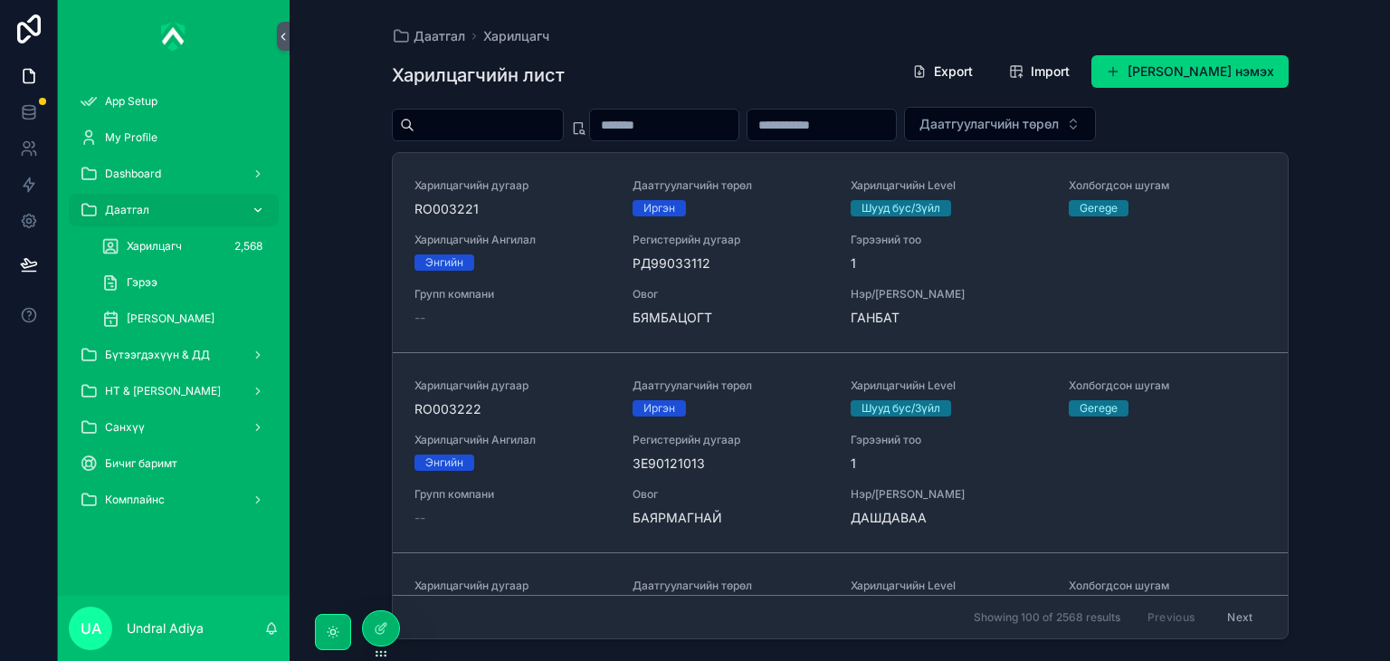
click at [196, 215] on div "Даатгал" at bounding box center [174, 210] width 188 height 29
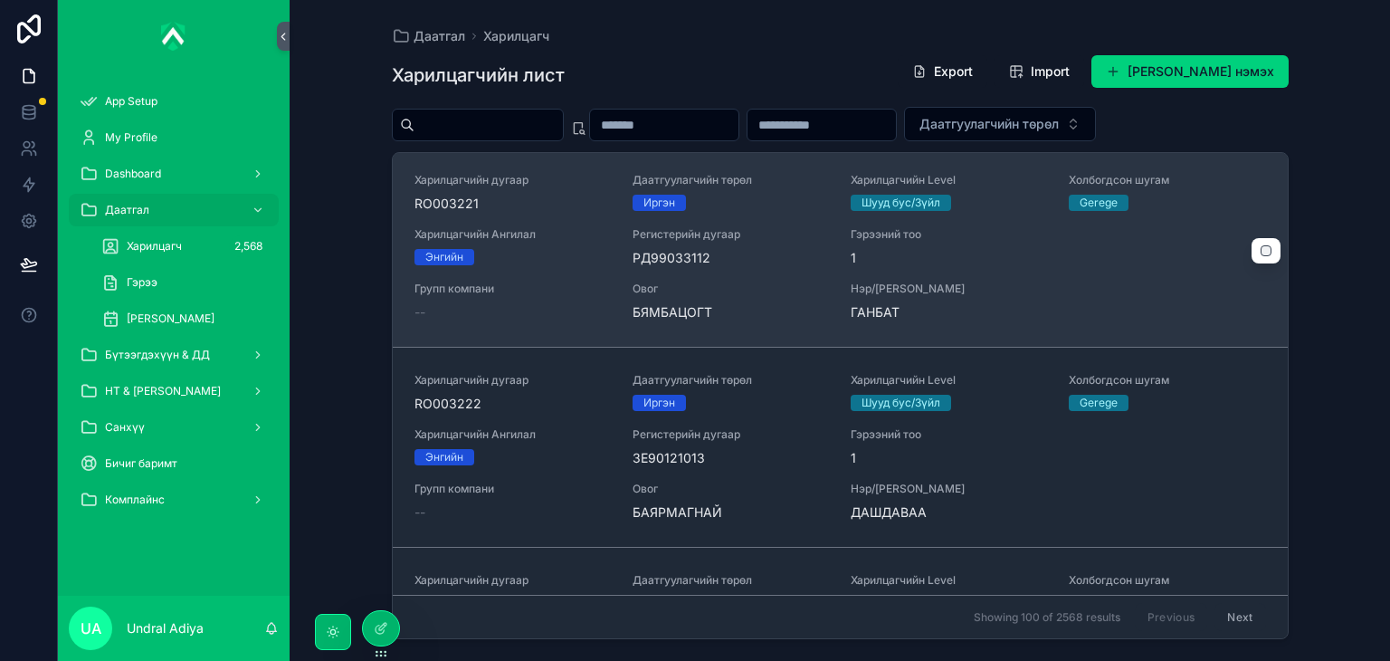
scroll to position [5, 0]
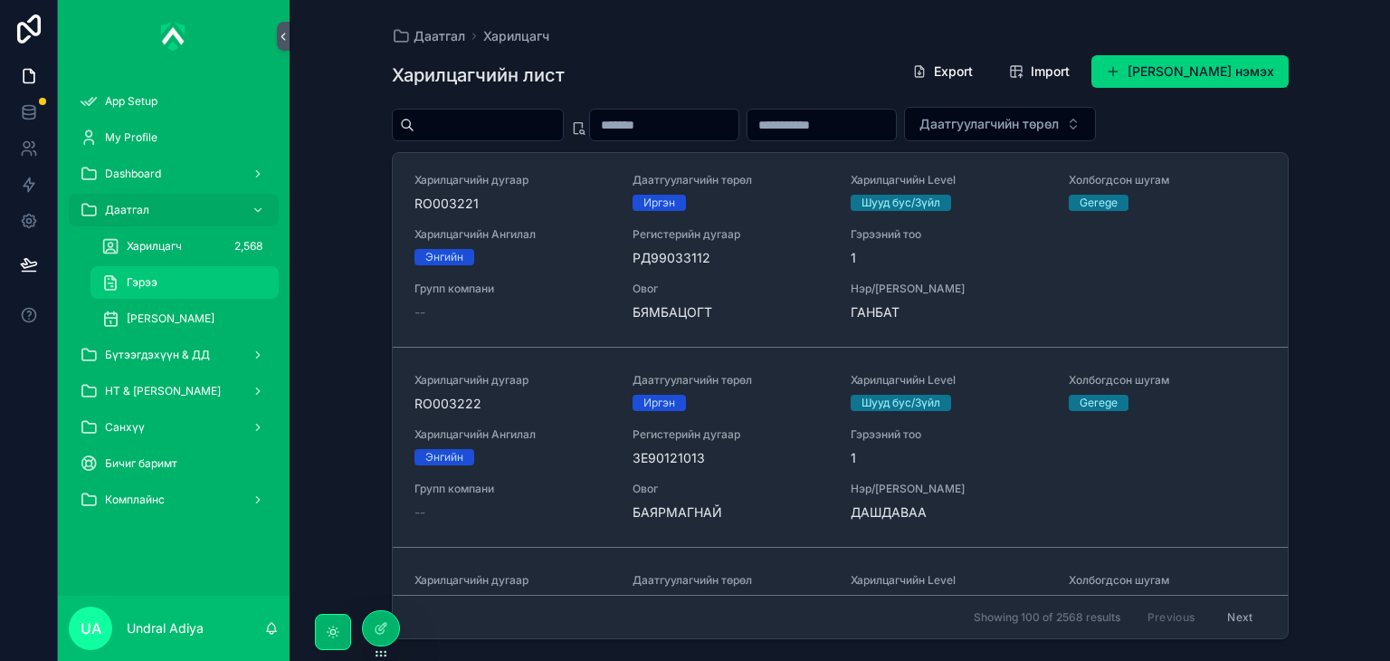
click at [148, 288] on span "Гэрээ" at bounding box center [142, 282] width 31 height 14
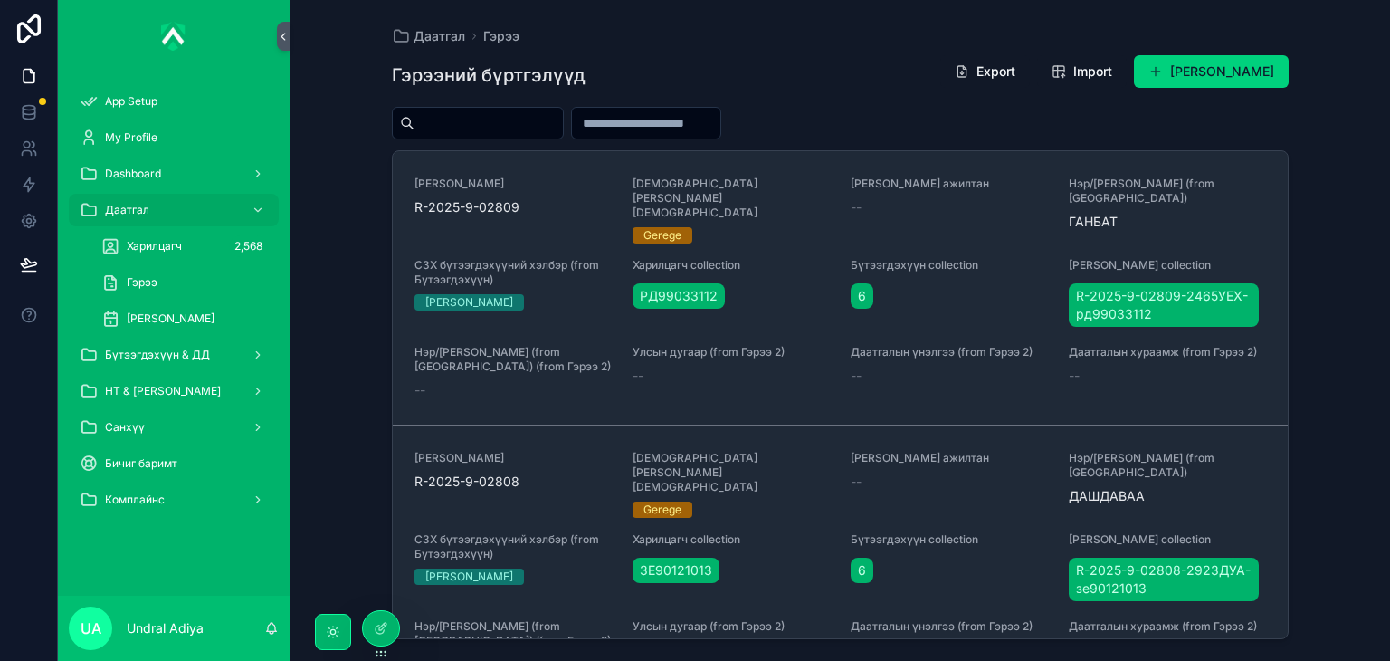
click at [986, 90] on div "Гэрээний бүртгэлүүд Export Import Шинэ гэрээ нэмэх" at bounding box center [840, 75] width 897 height 42
click at [984, 77] on button "Export" at bounding box center [986, 71] width 90 height 33
click at [31, 127] on link at bounding box center [28, 112] width 57 height 36
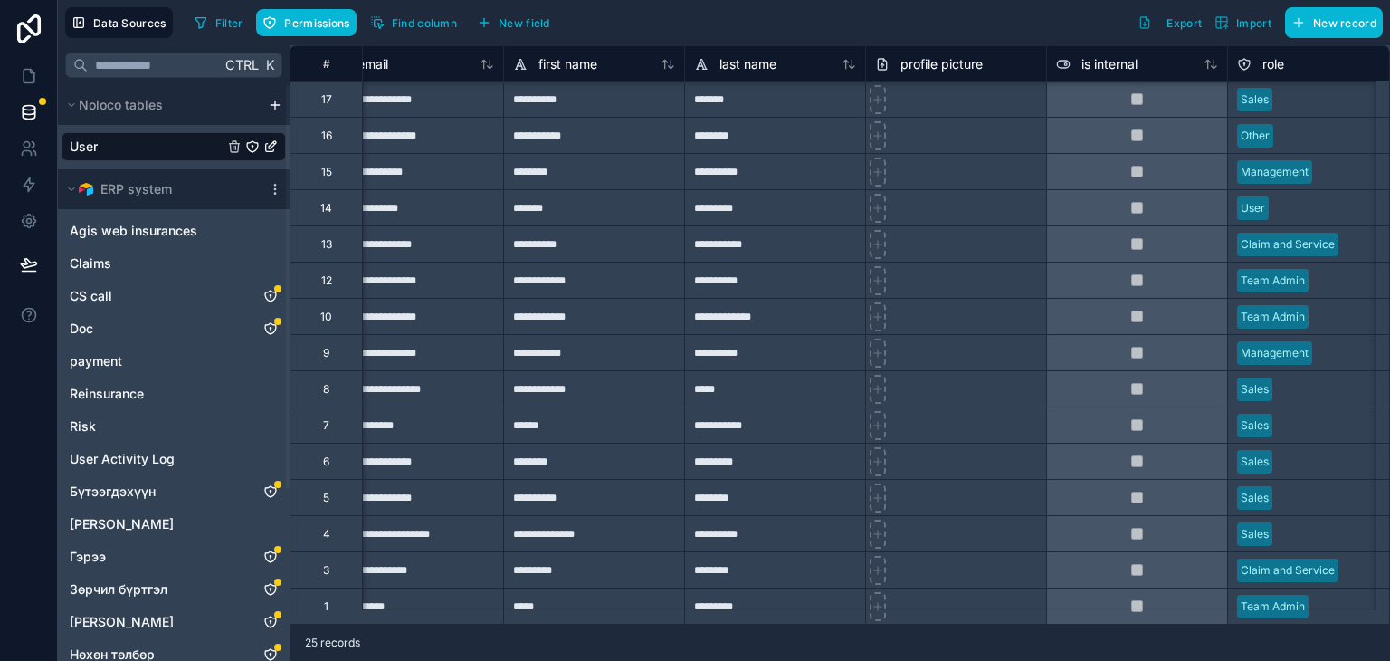
scroll to position [377, 0]
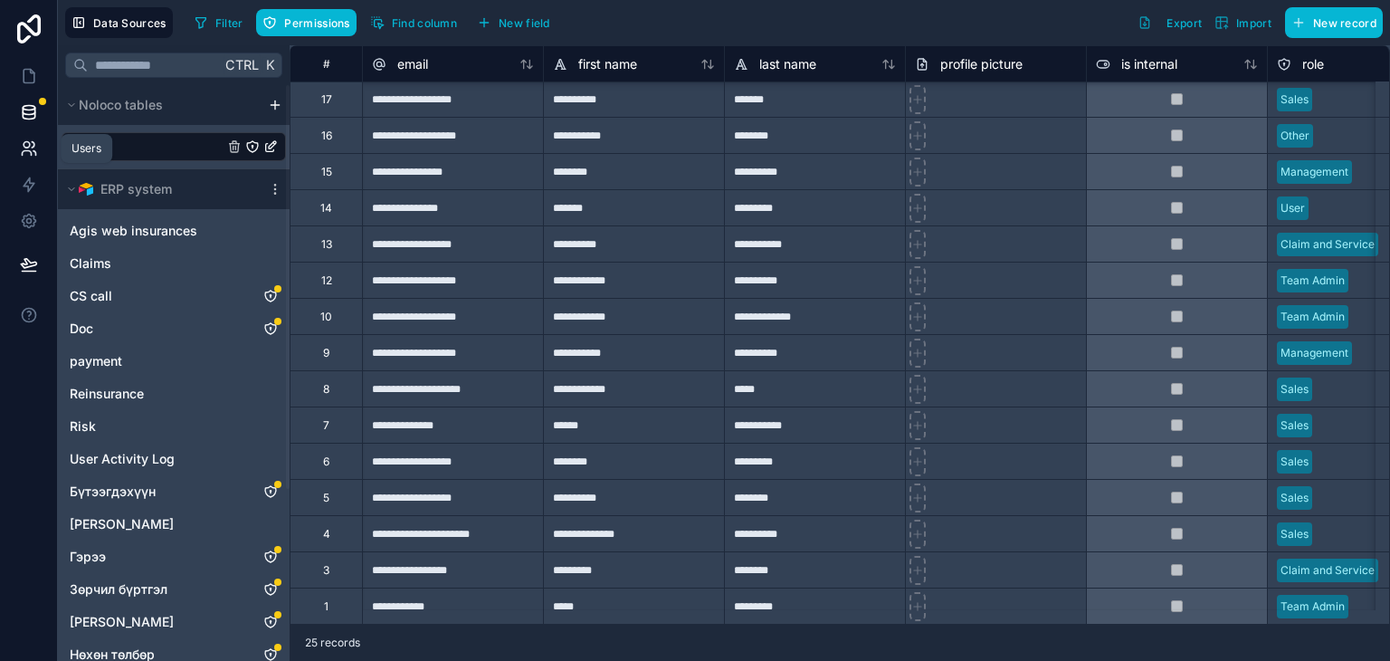
click at [29, 156] on icon at bounding box center [29, 148] width 18 height 18
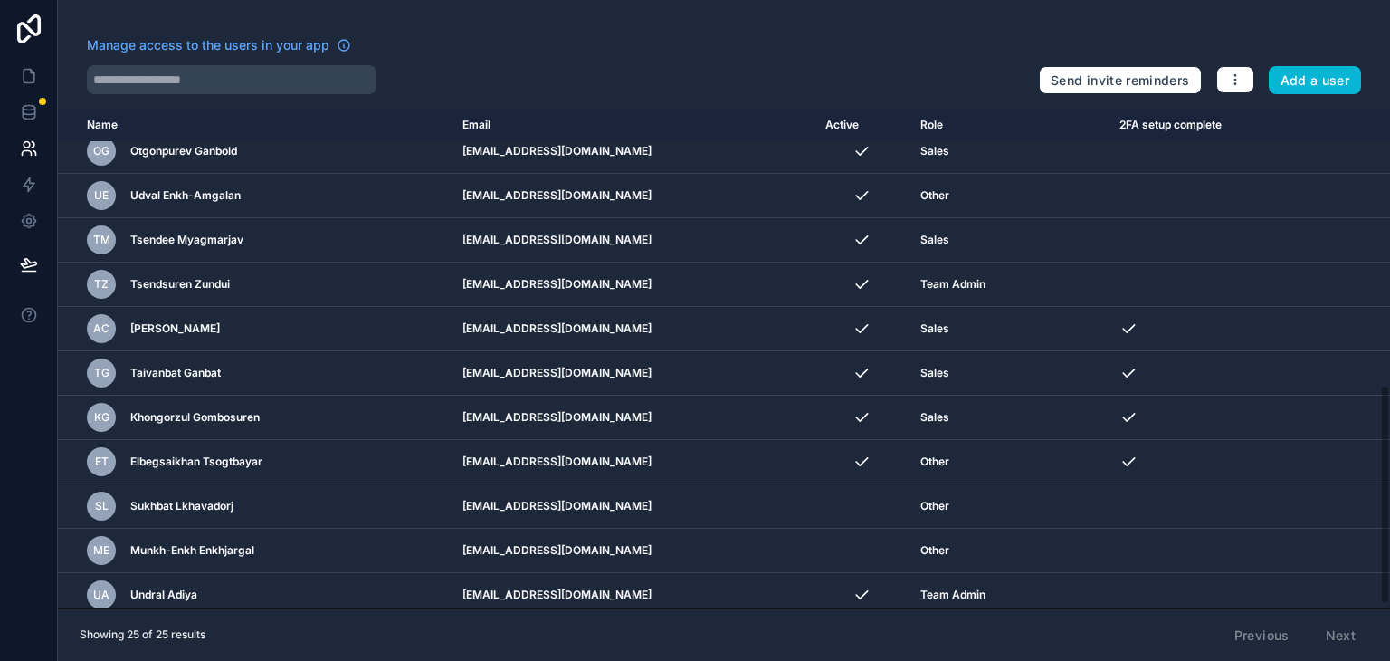
scroll to position [637, 0]
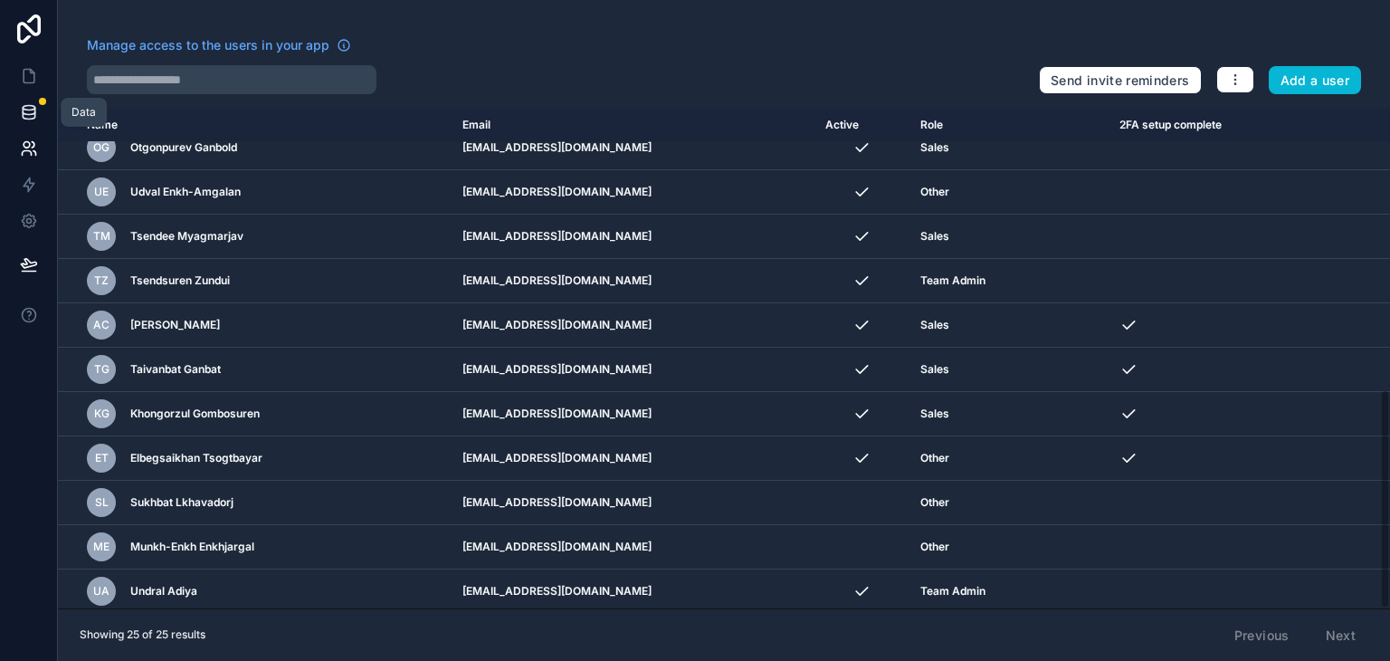
click at [26, 104] on icon at bounding box center [29, 112] width 18 height 18
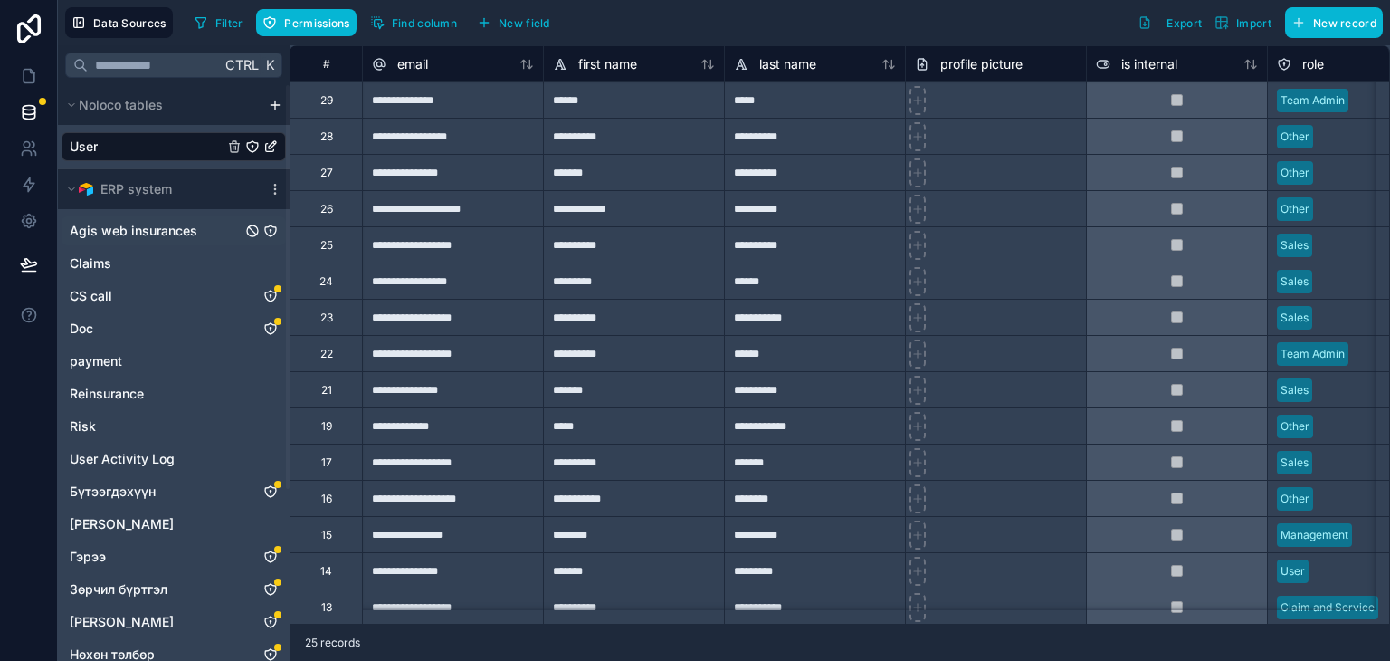
click at [174, 228] on span "Agis web insurances" at bounding box center [134, 231] width 128 height 18
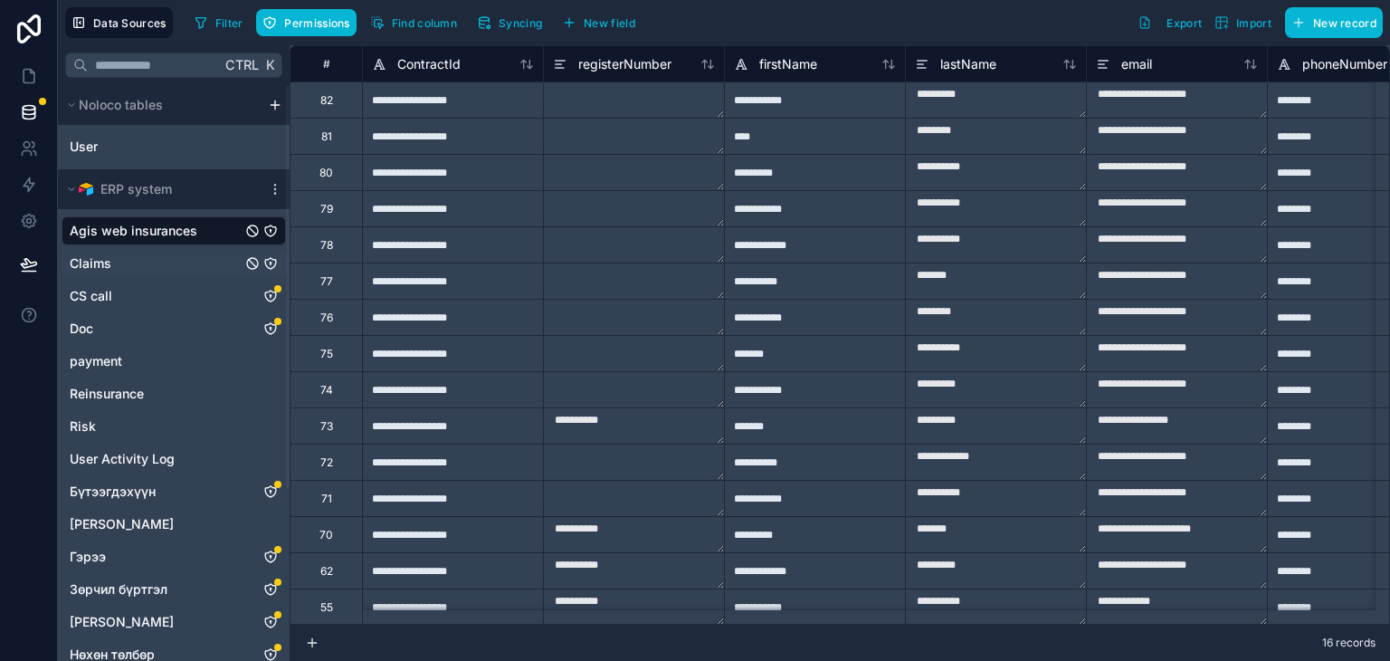
click at [167, 272] on link "Claims" at bounding box center [156, 263] width 172 height 18
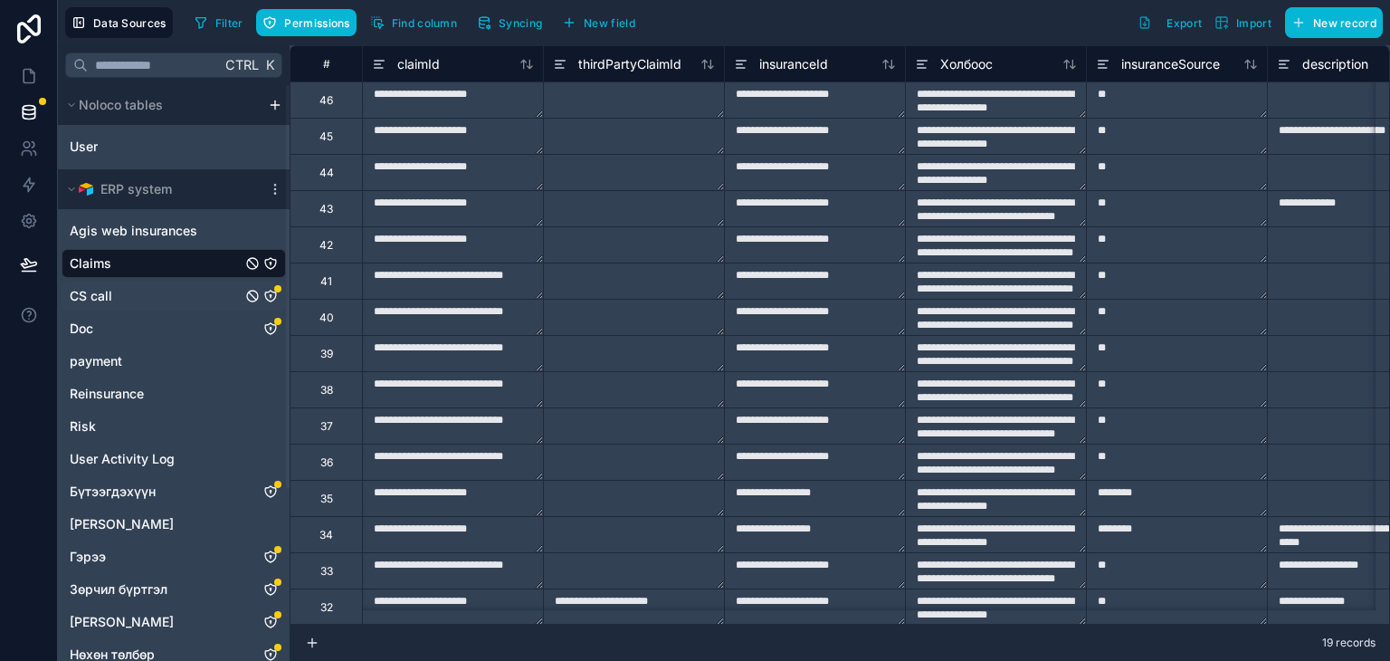
click at [129, 298] on link "CS call" at bounding box center [156, 296] width 172 height 18
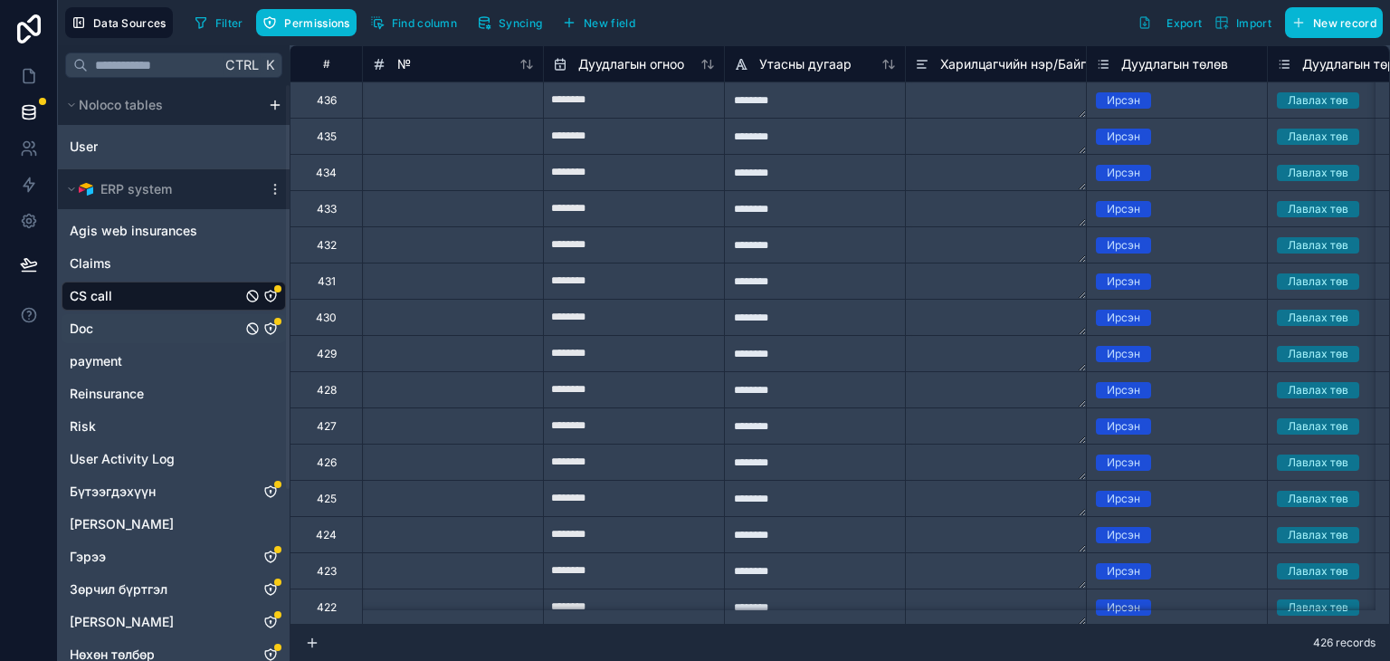
click at [110, 328] on link "Doc" at bounding box center [156, 329] width 172 height 18
